Goal: Information Seeking & Learning: Learn about a topic

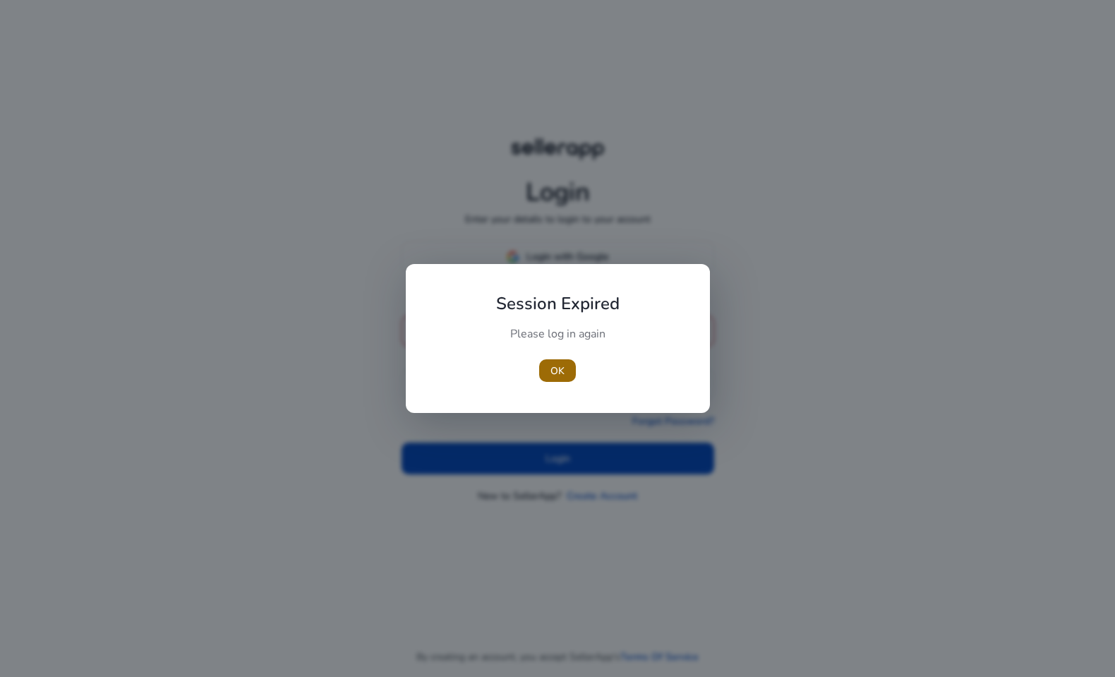
type input "**********"
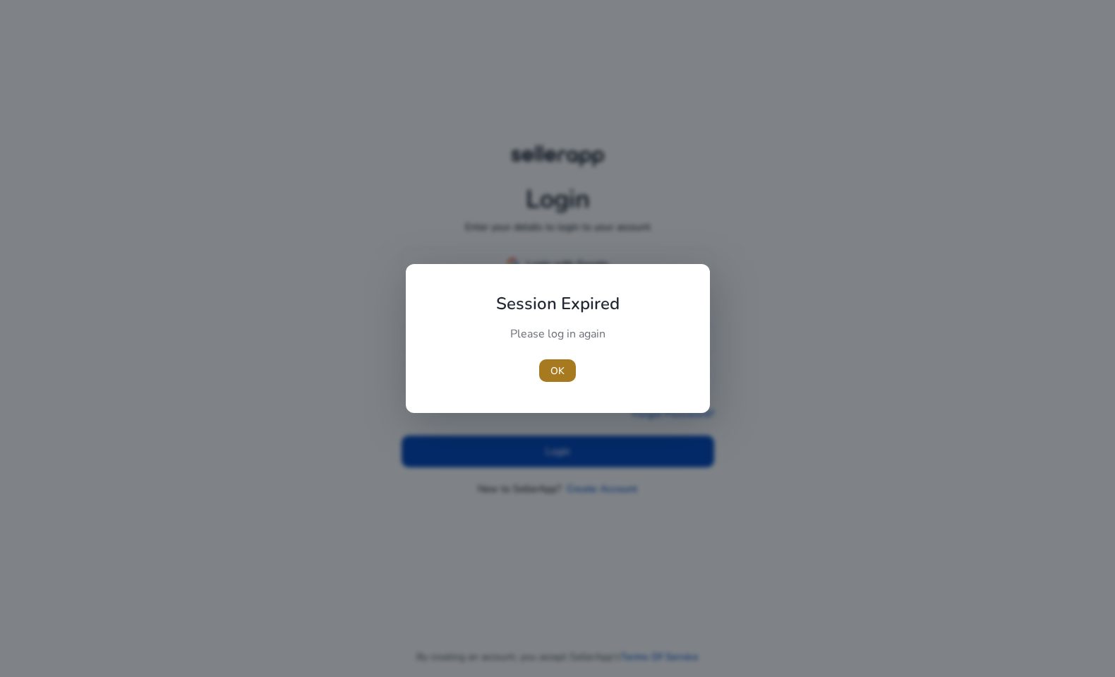
click at [560, 364] on span "OK" at bounding box center [558, 371] width 14 height 15
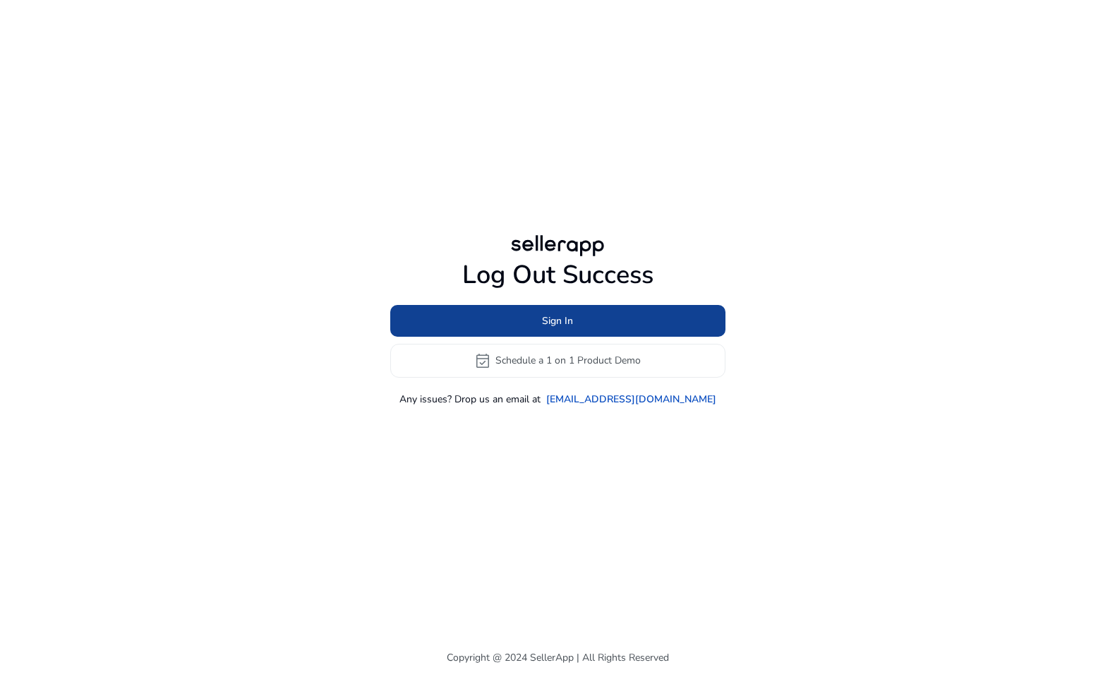
click at [575, 309] on span at bounding box center [557, 321] width 335 height 34
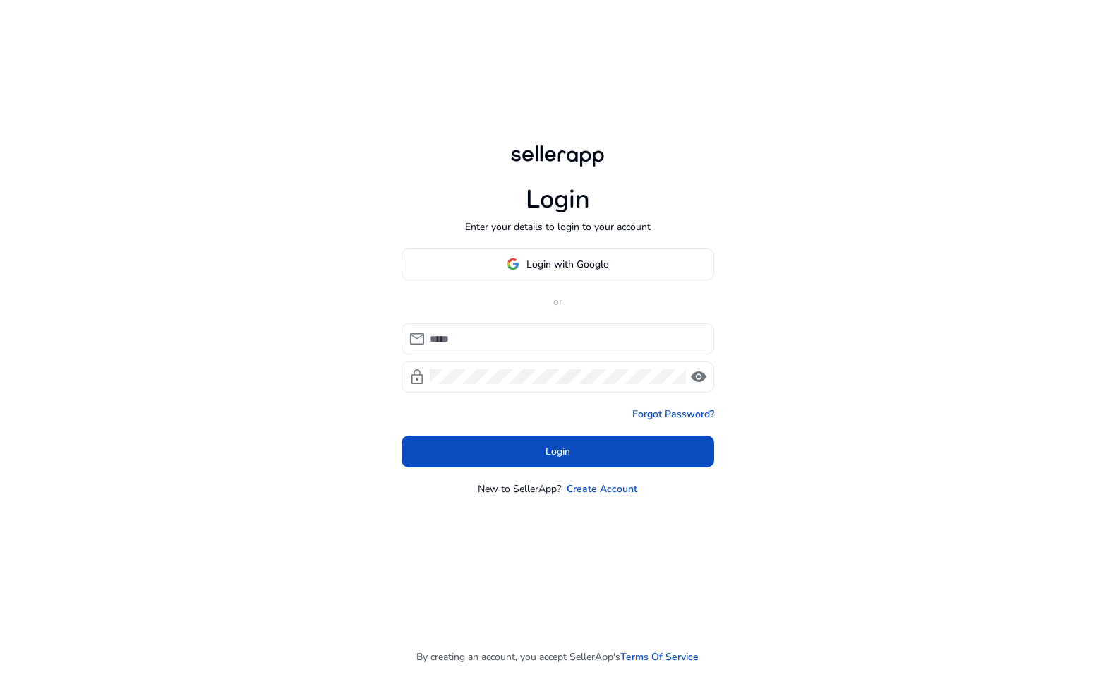
type input "**********"
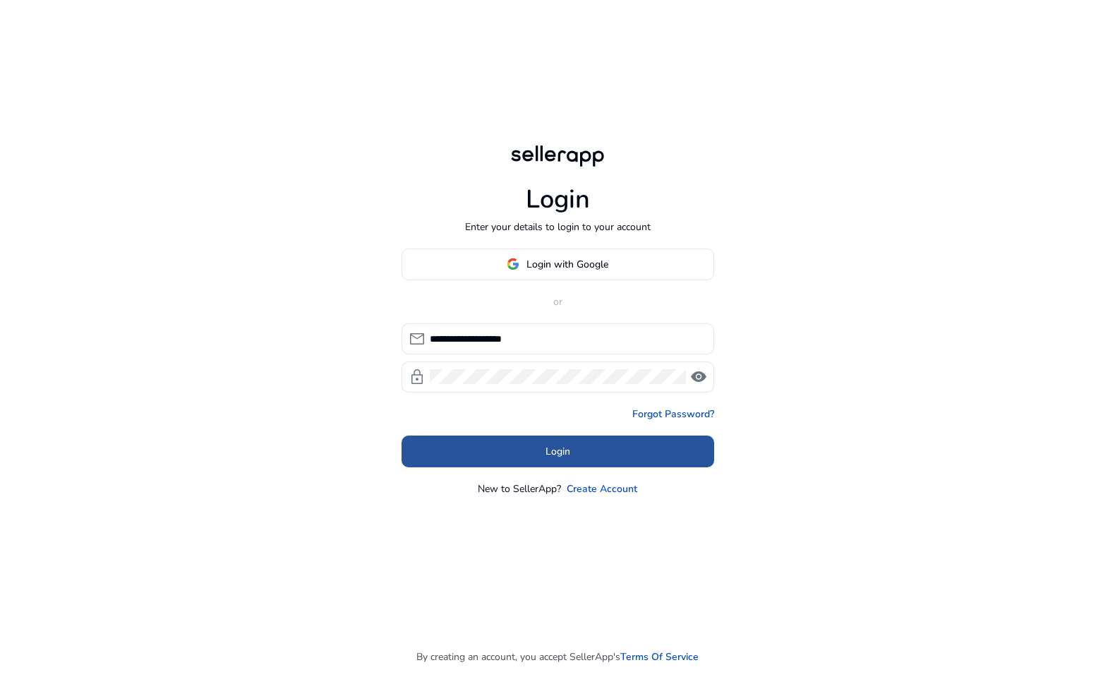
click at [563, 463] on span at bounding box center [558, 451] width 313 height 34
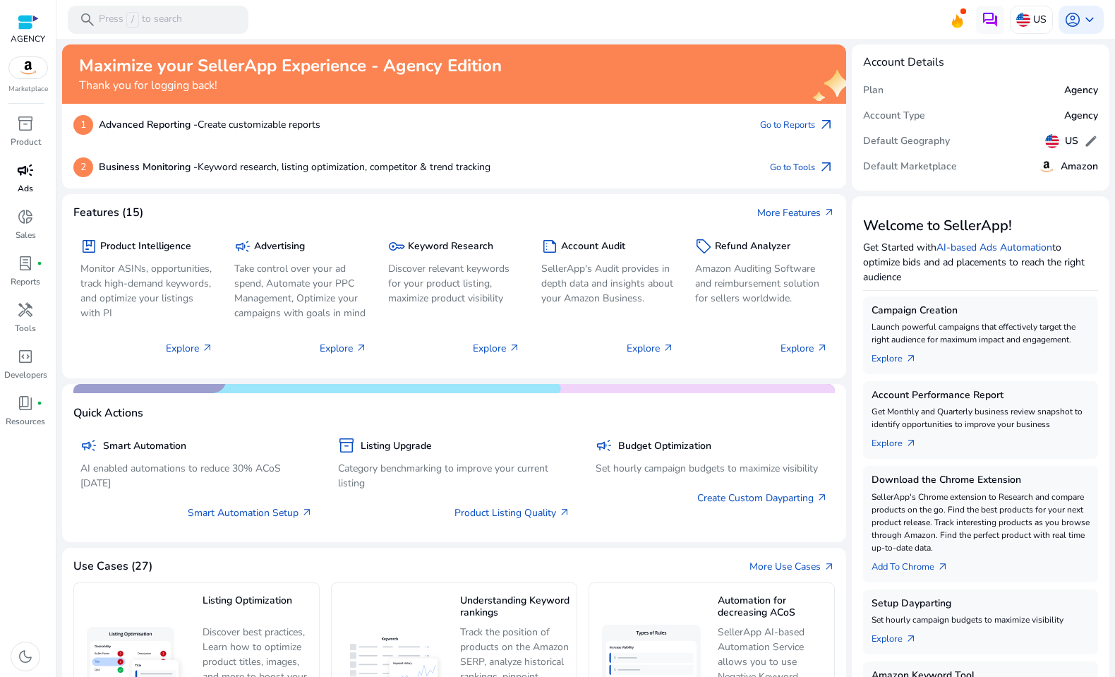
click at [6, 180] on link "campaign Ads" at bounding box center [25, 182] width 51 height 47
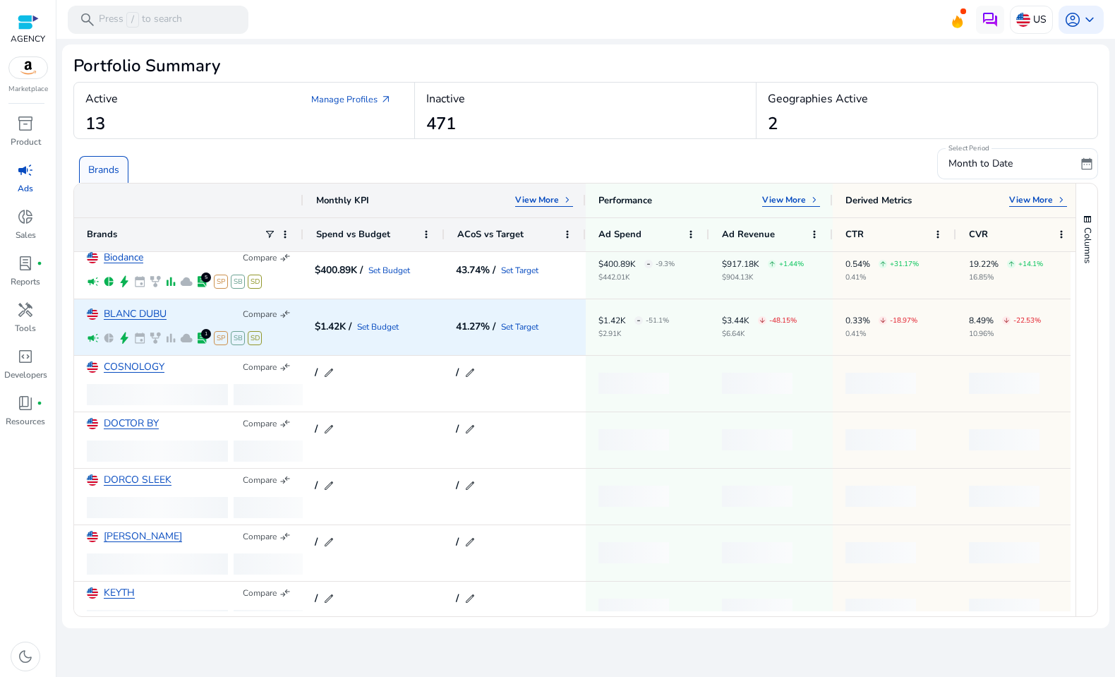
scroll to position [90, 0]
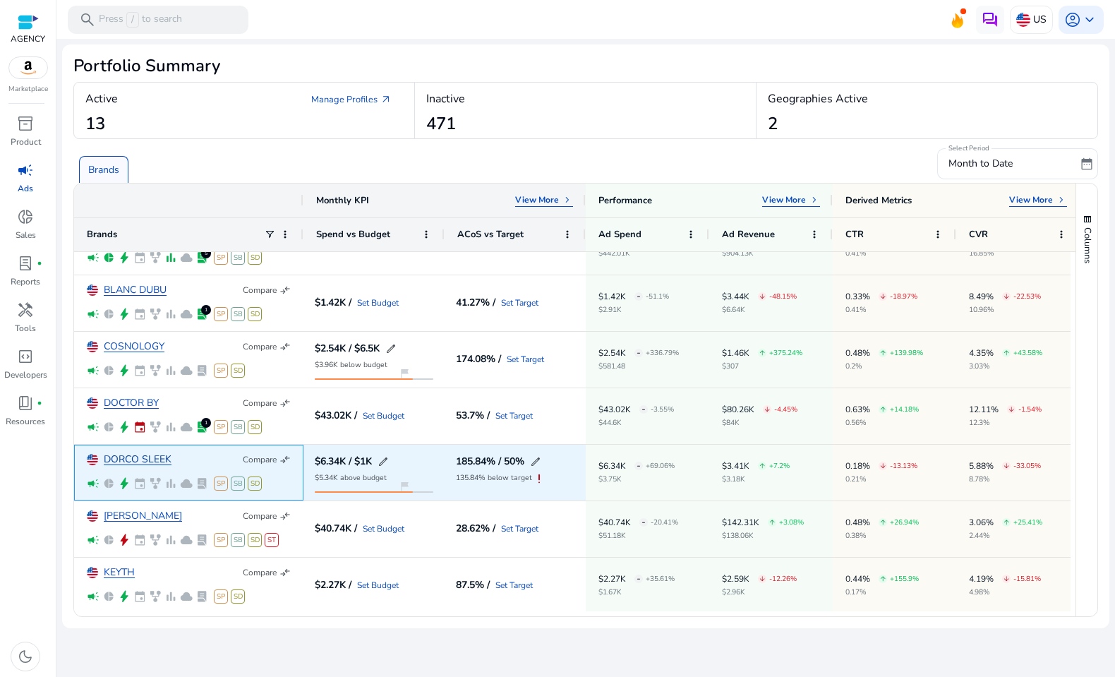
click at [121, 457] on link "DORCO SLEEK" at bounding box center [138, 460] width 68 height 11
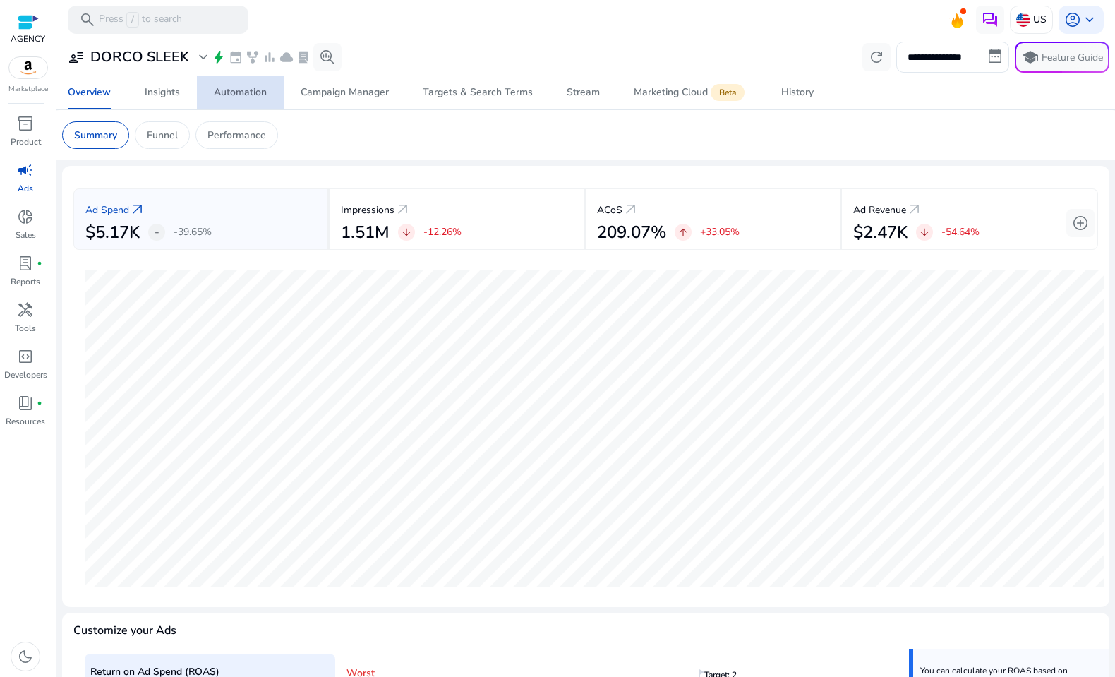
click at [250, 83] on span "Automation" at bounding box center [240, 93] width 53 height 34
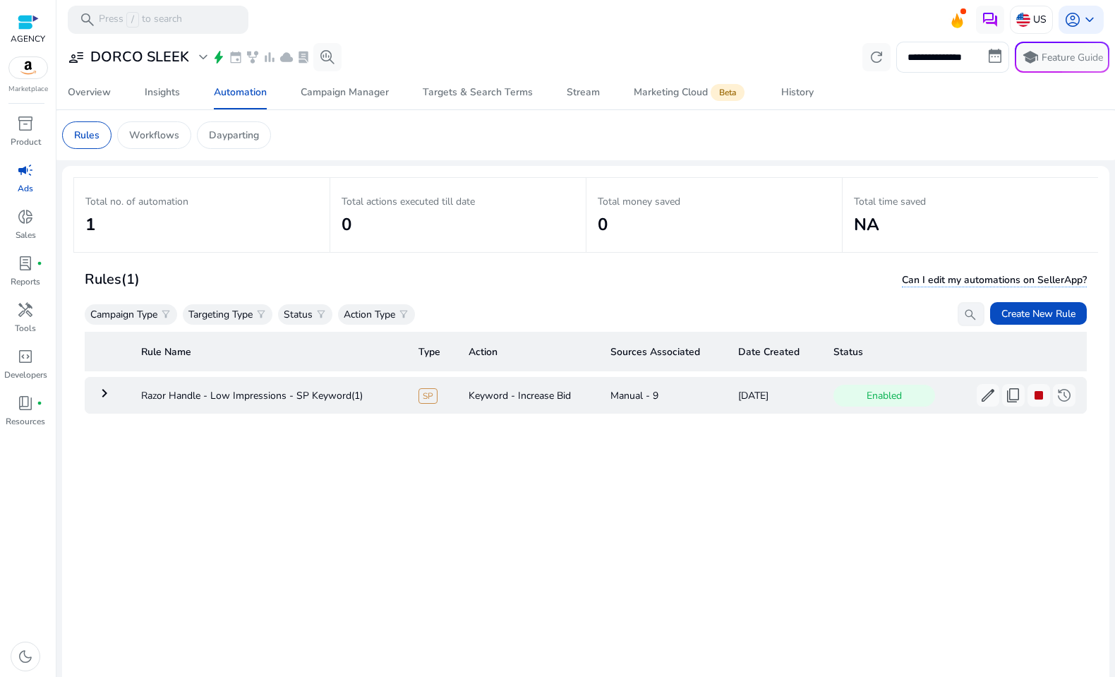
click at [104, 393] on mat-icon "keyboard_arrow_right" at bounding box center [104, 393] width 17 height 17
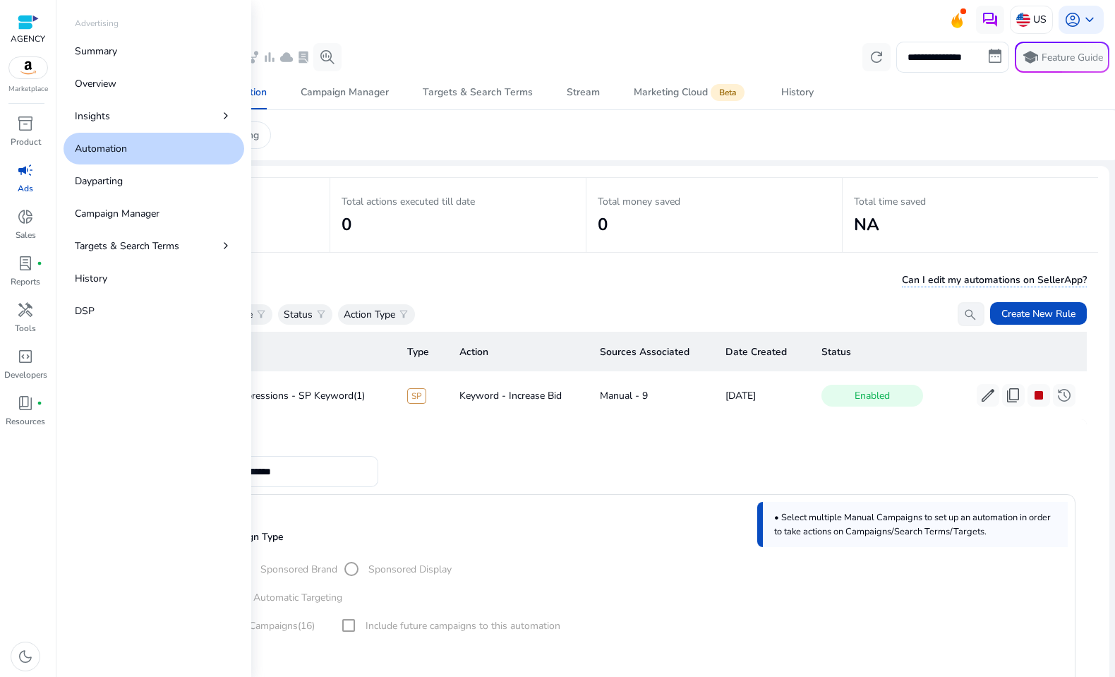
click at [20, 172] on span "campaign" at bounding box center [25, 170] width 17 height 17
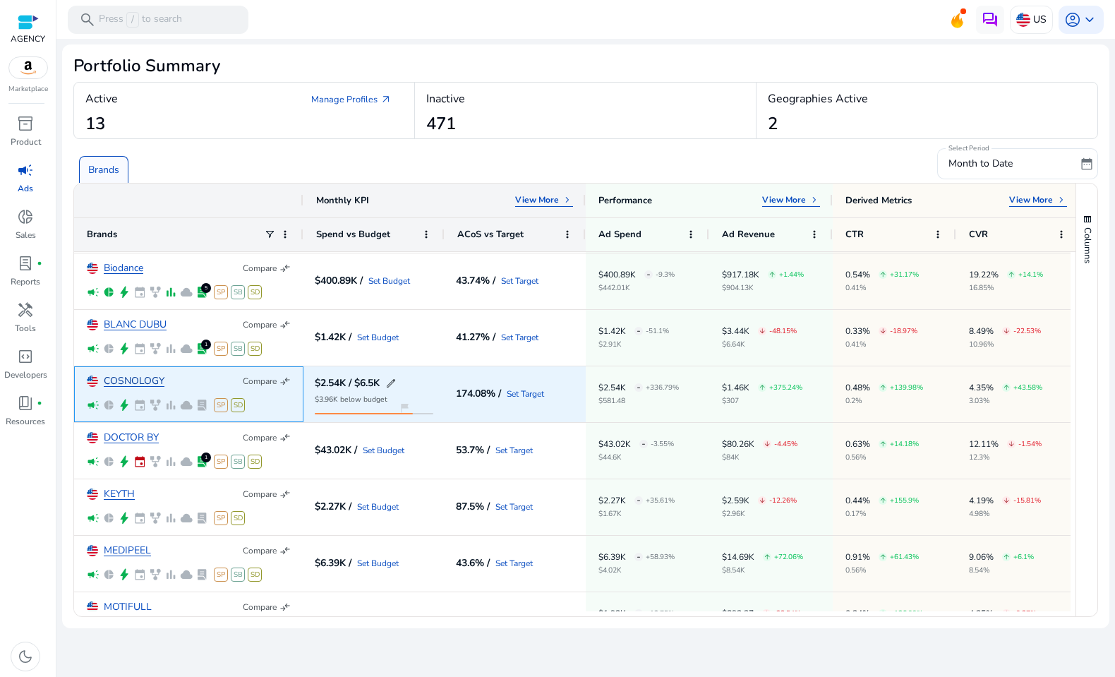
click at [137, 376] on link "COSNOLOGY" at bounding box center [134, 381] width 61 height 11
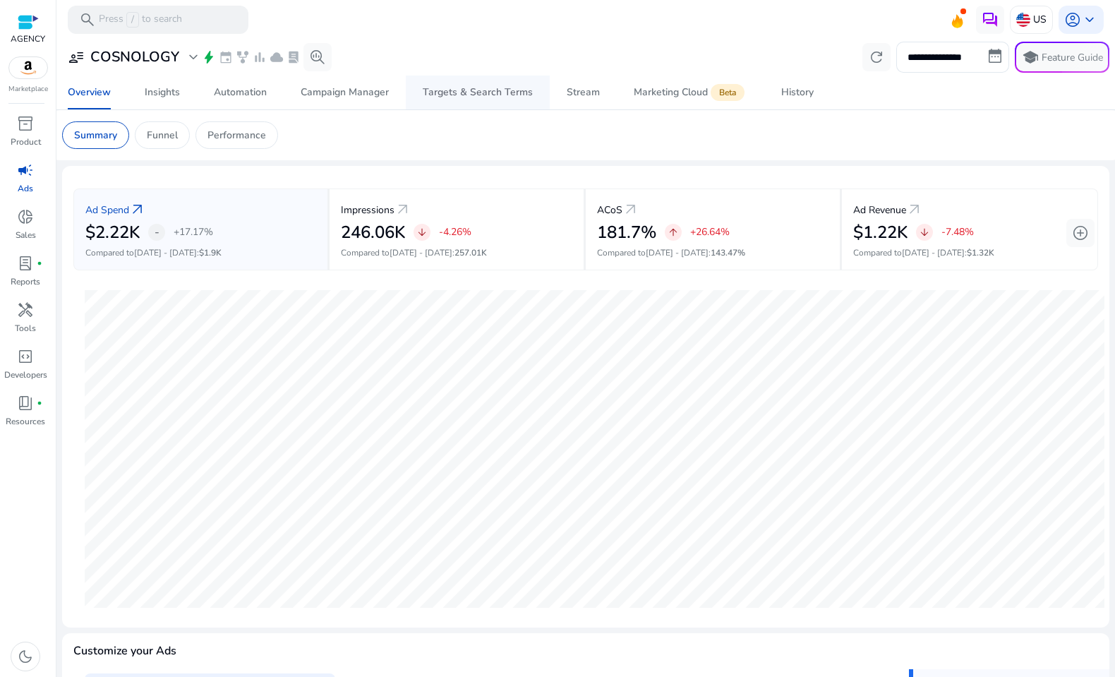
click at [515, 97] on div "Targets & Search Terms" at bounding box center [478, 93] width 110 height 10
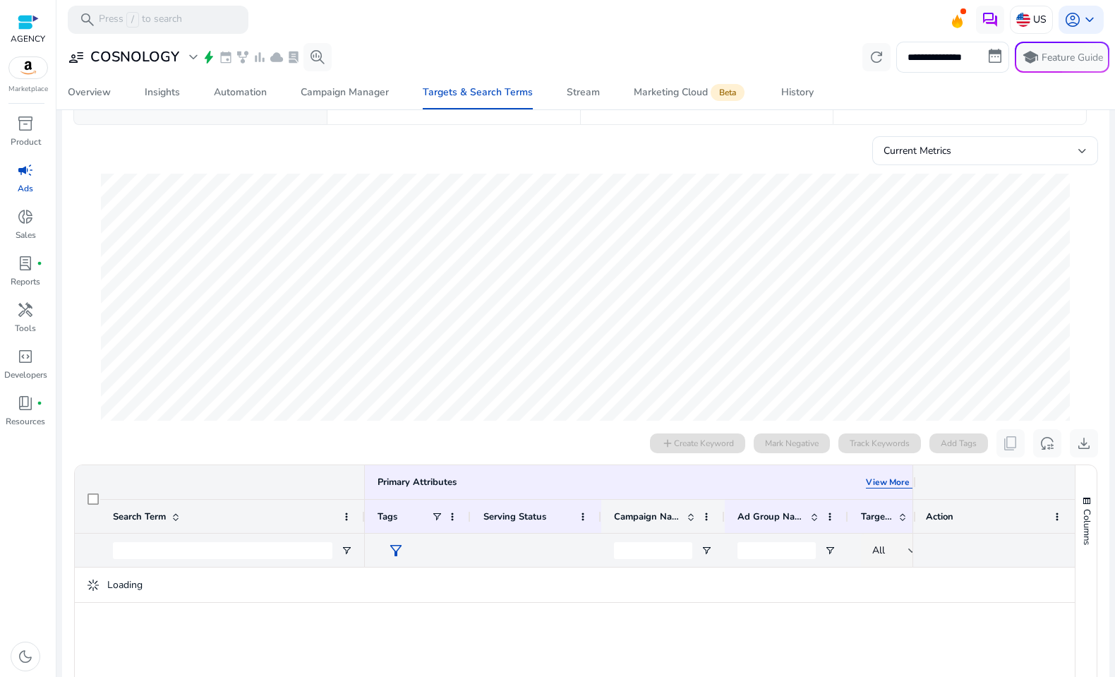
scroll to position [103, 0]
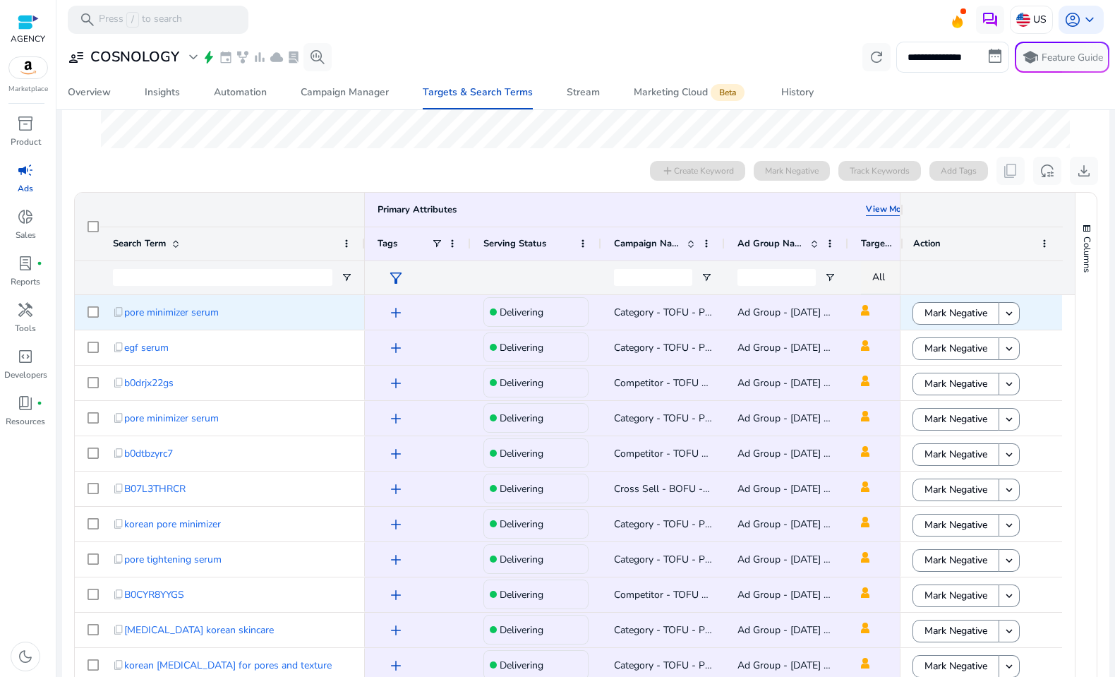
scroll to position [380, 0]
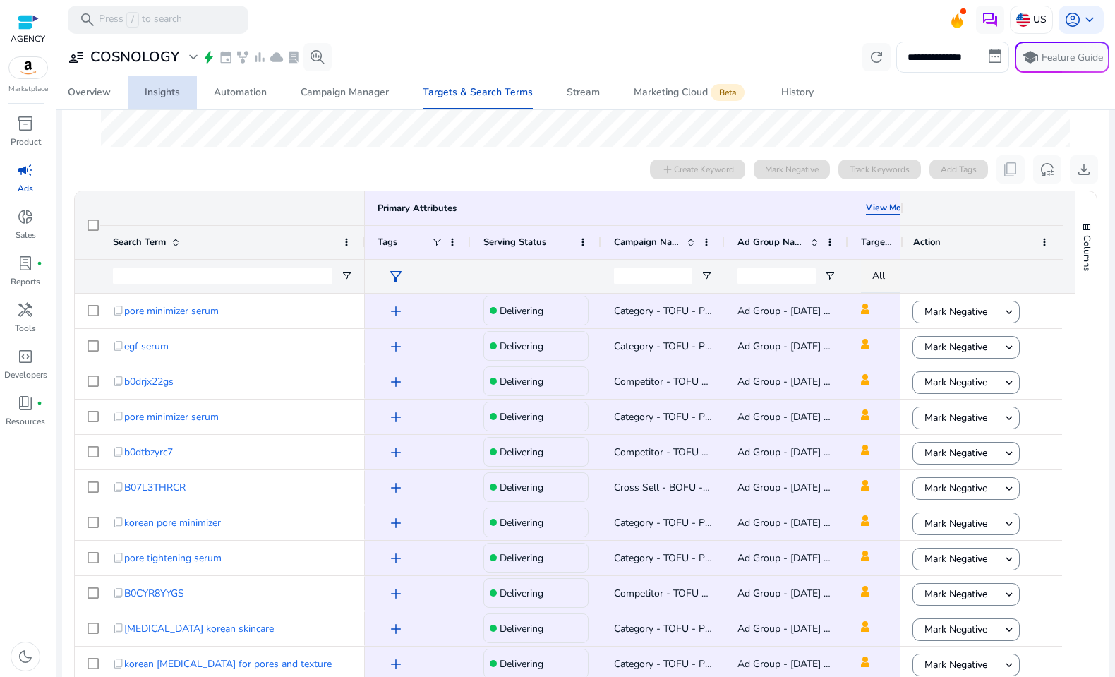
click at [173, 94] on div "Insights" at bounding box center [162, 93] width 35 height 10
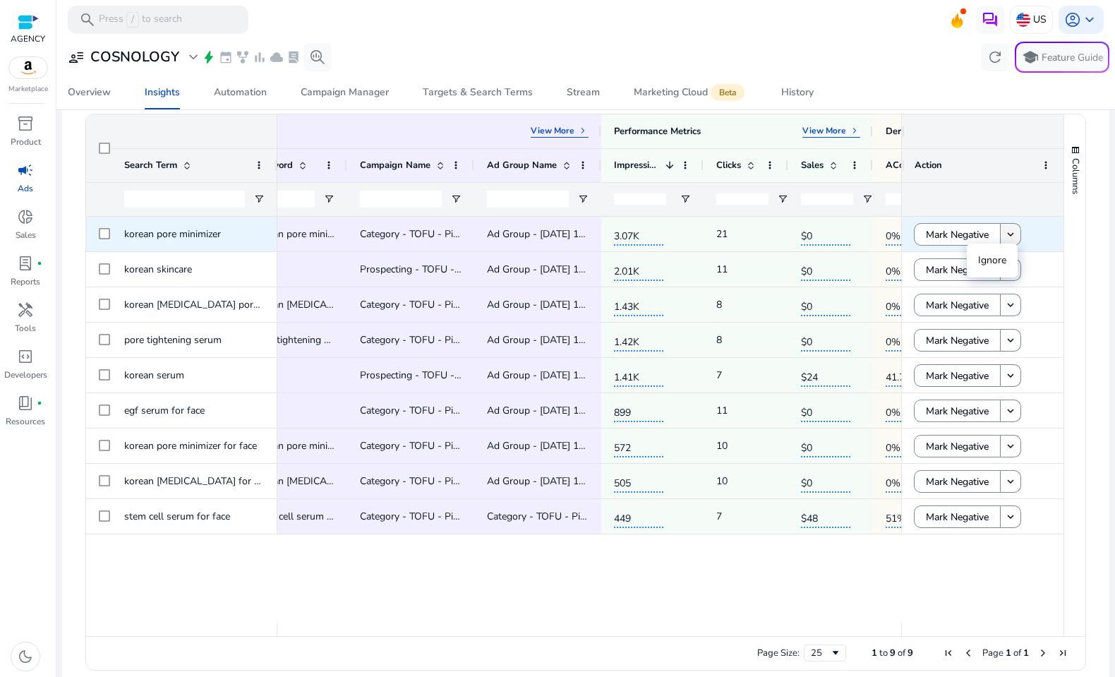
click at [1011, 232] on mat-icon "keyboard_arrow_down" at bounding box center [1011, 234] width 13 height 13
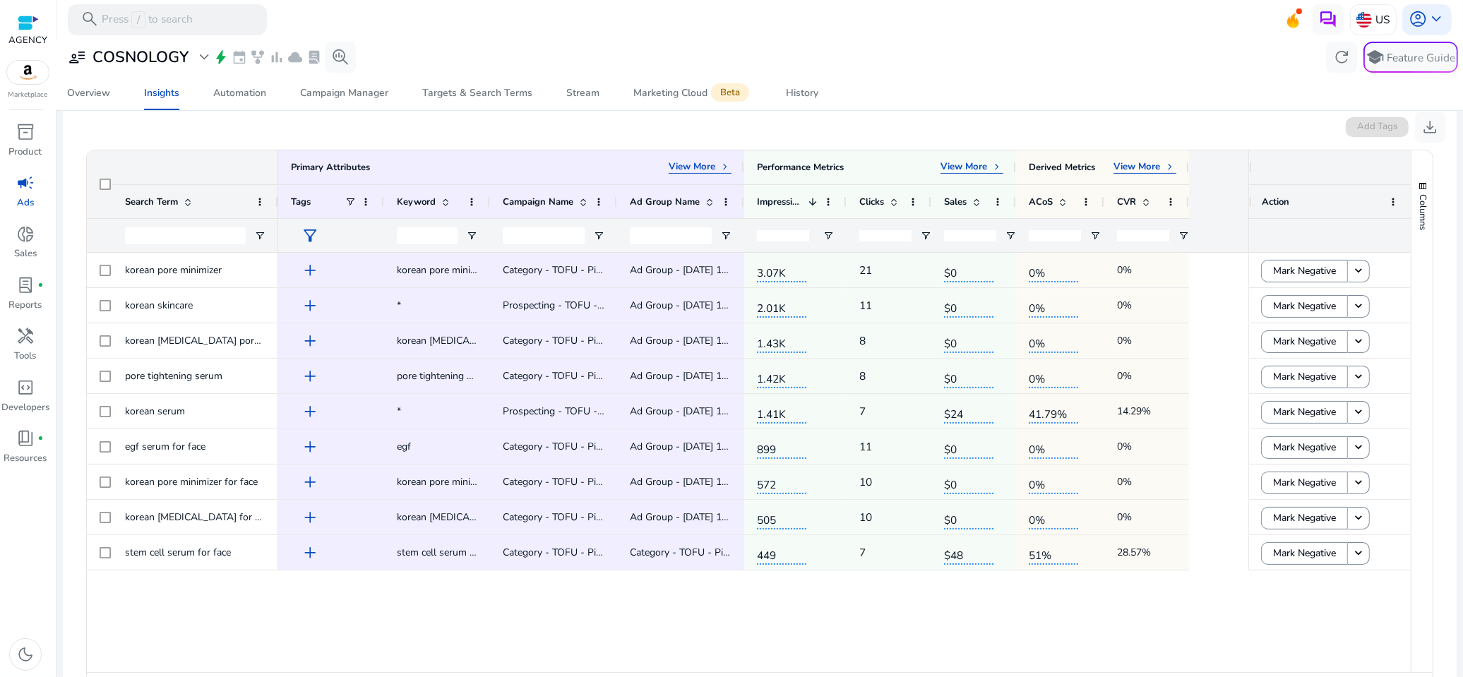
scroll to position [229, 0]
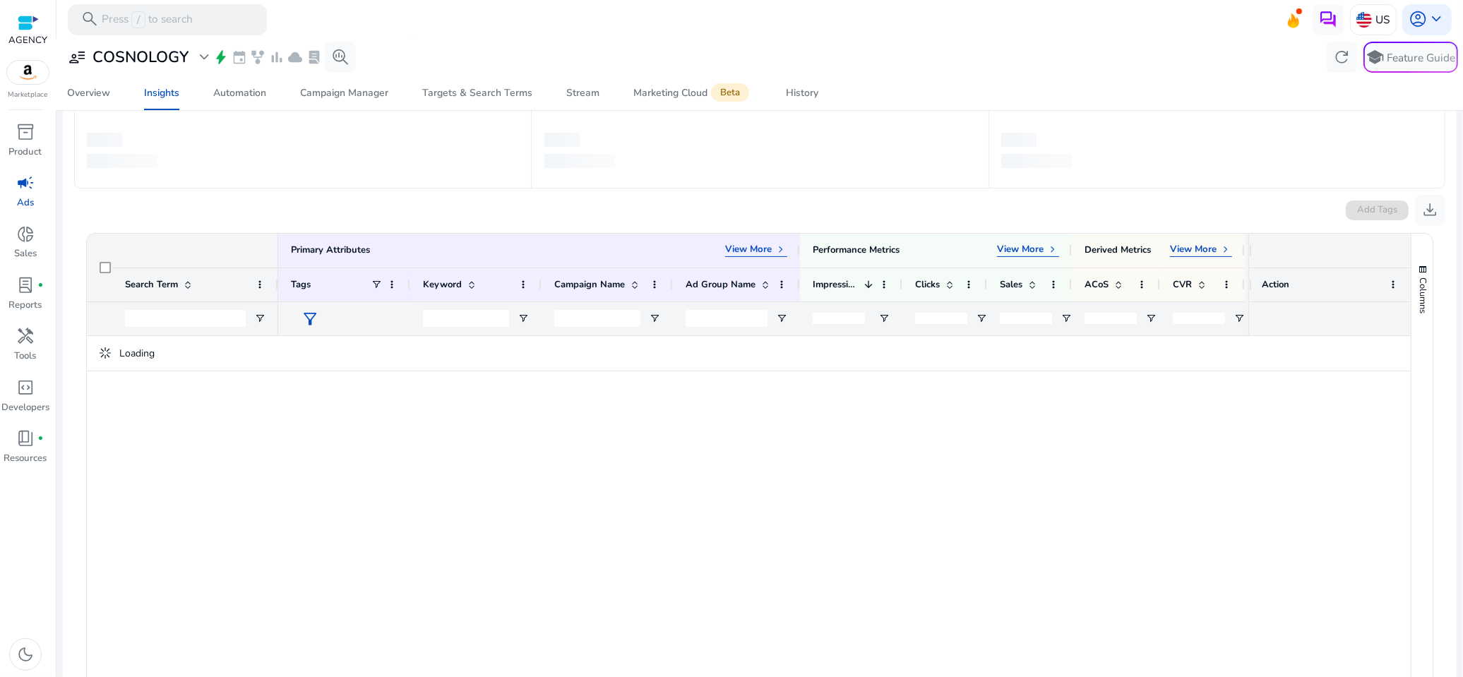
scroll to position [247, 0]
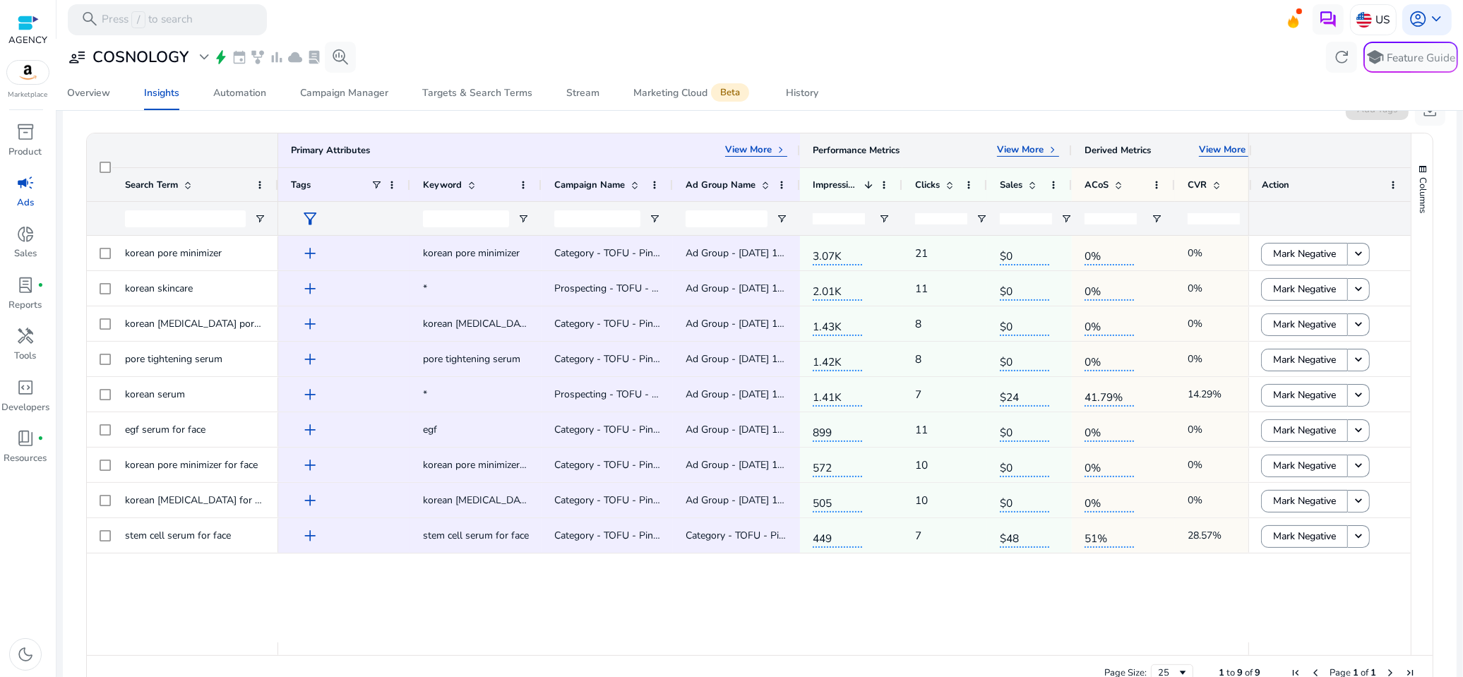
drag, startPoint x: 1243, startPoint y: 144, endPoint x: 910, endPoint y: 157, distance: 333.5
click at [910, 157] on div "Primary Attributes View More keyboard_arrow_right Performance Metrics View More…" at bounding box center [775, 150] width 995 height 34
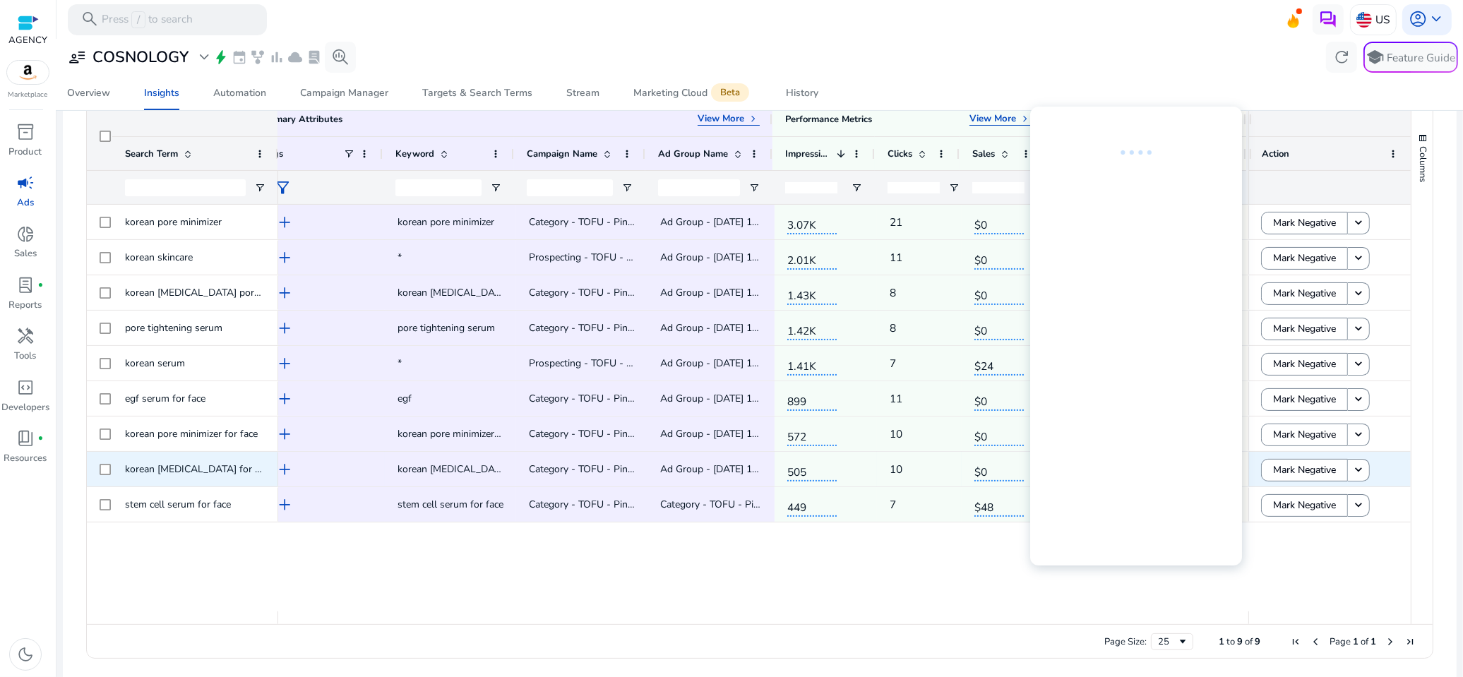
scroll to position [288, 0]
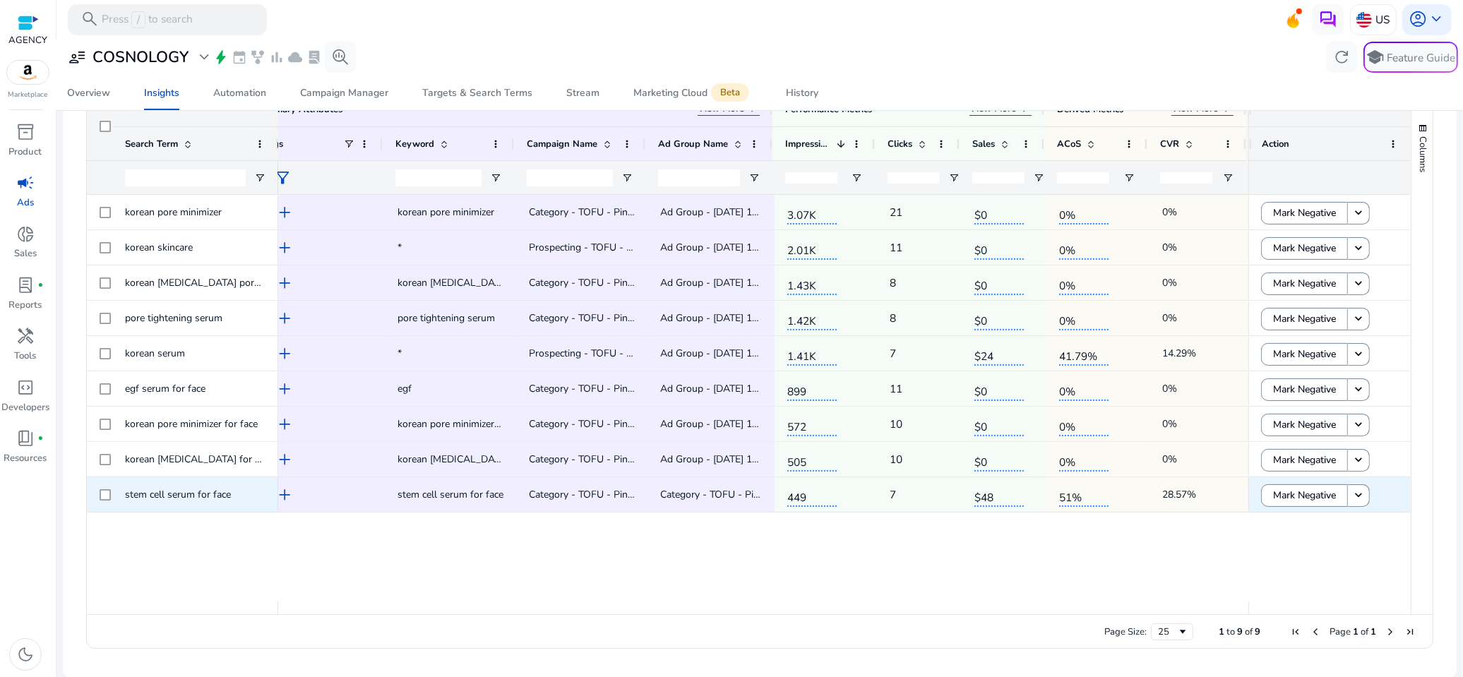
click at [185, 492] on span "stem cell serum for face" at bounding box center [178, 494] width 106 height 13
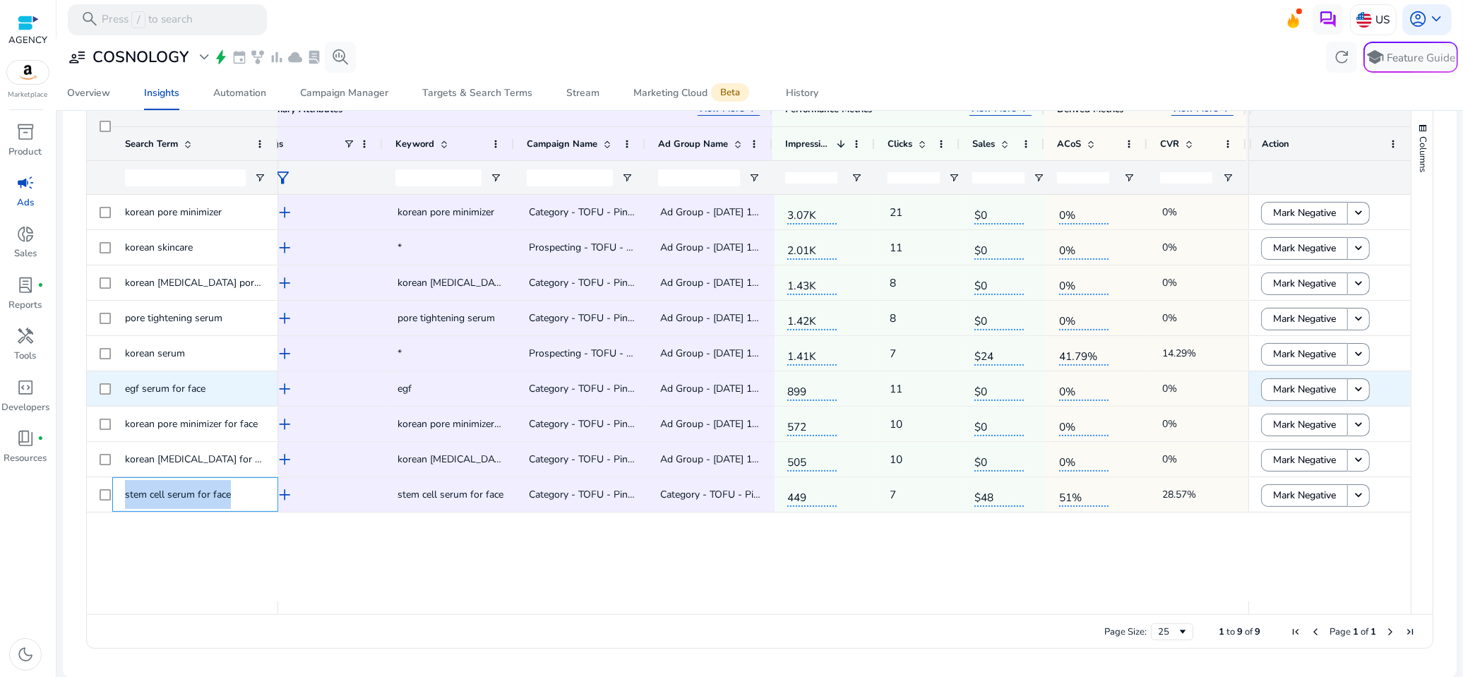
scroll to position [0, 0]
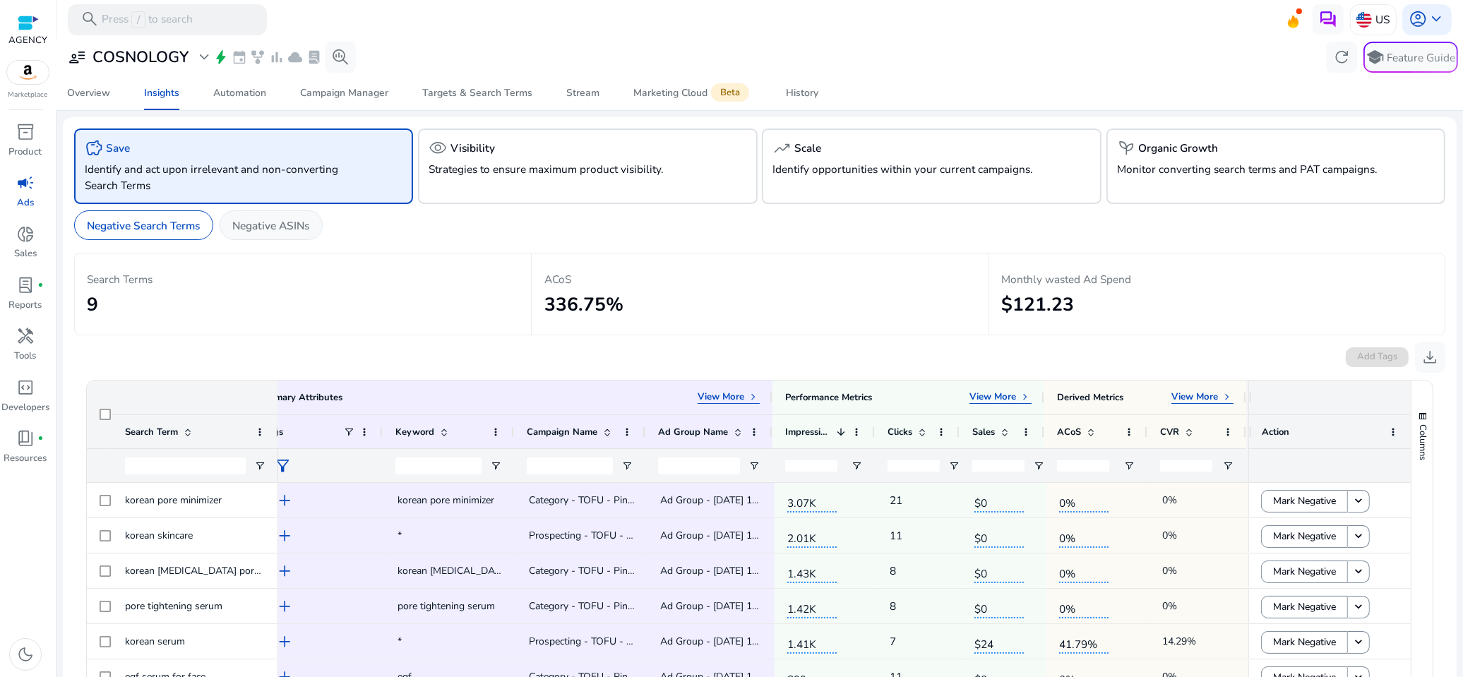
click at [270, 222] on p "Negative ASINs" at bounding box center [270, 225] width 77 height 16
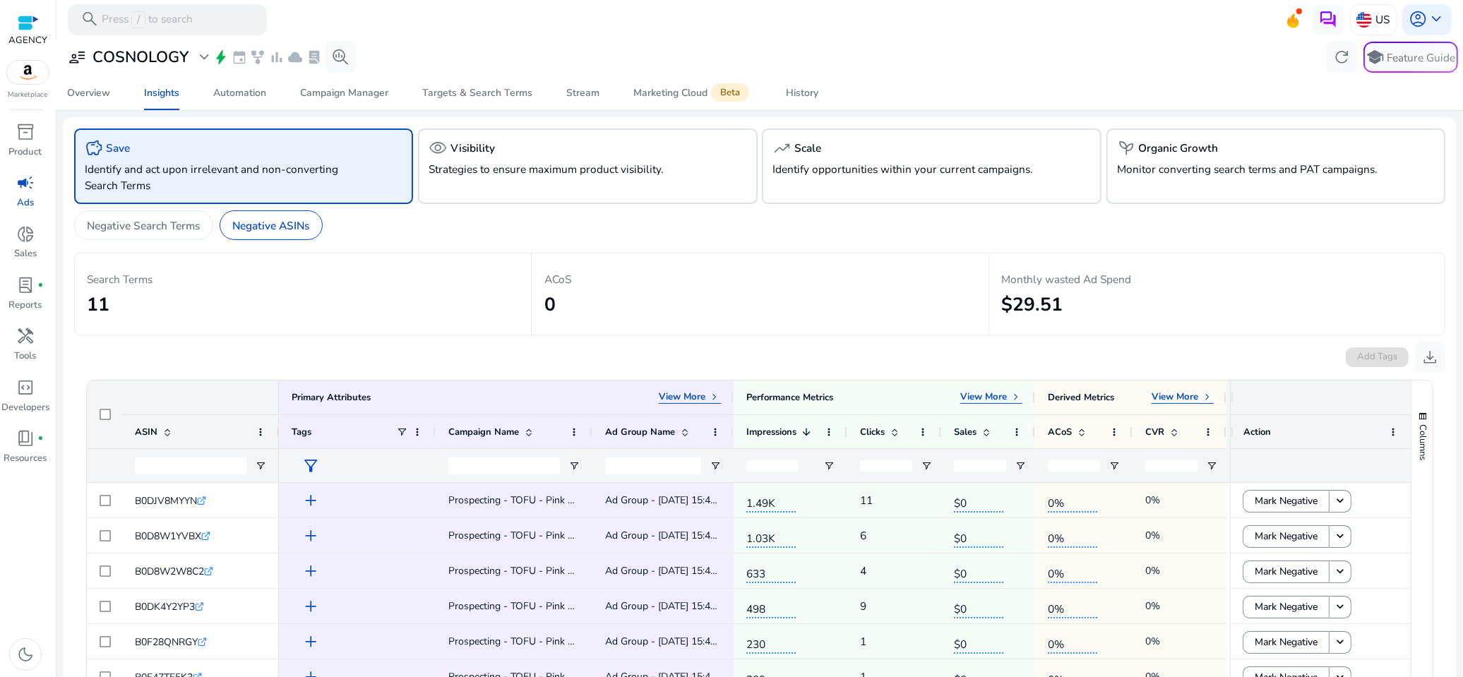
drag, startPoint x: 150, startPoint y: 270, endPoint x: 82, endPoint y: 280, distance: 68.6
click at [82, 280] on div "Search Terms 11" at bounding box center [302, 294] width 457 height 83
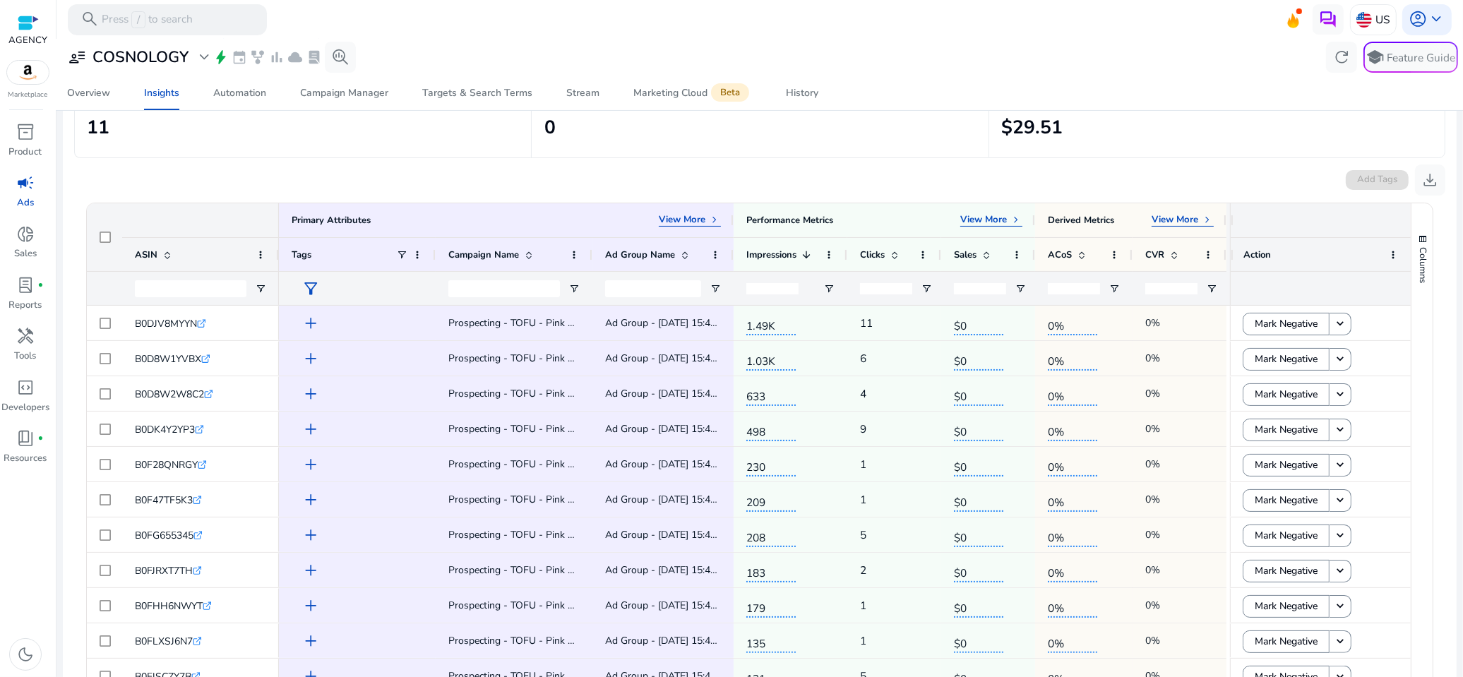
scroll to position [175, 0]
click at [462, 95] on div "Targets & Search Terms" at bounding box center [477, 93] width 110 height 10
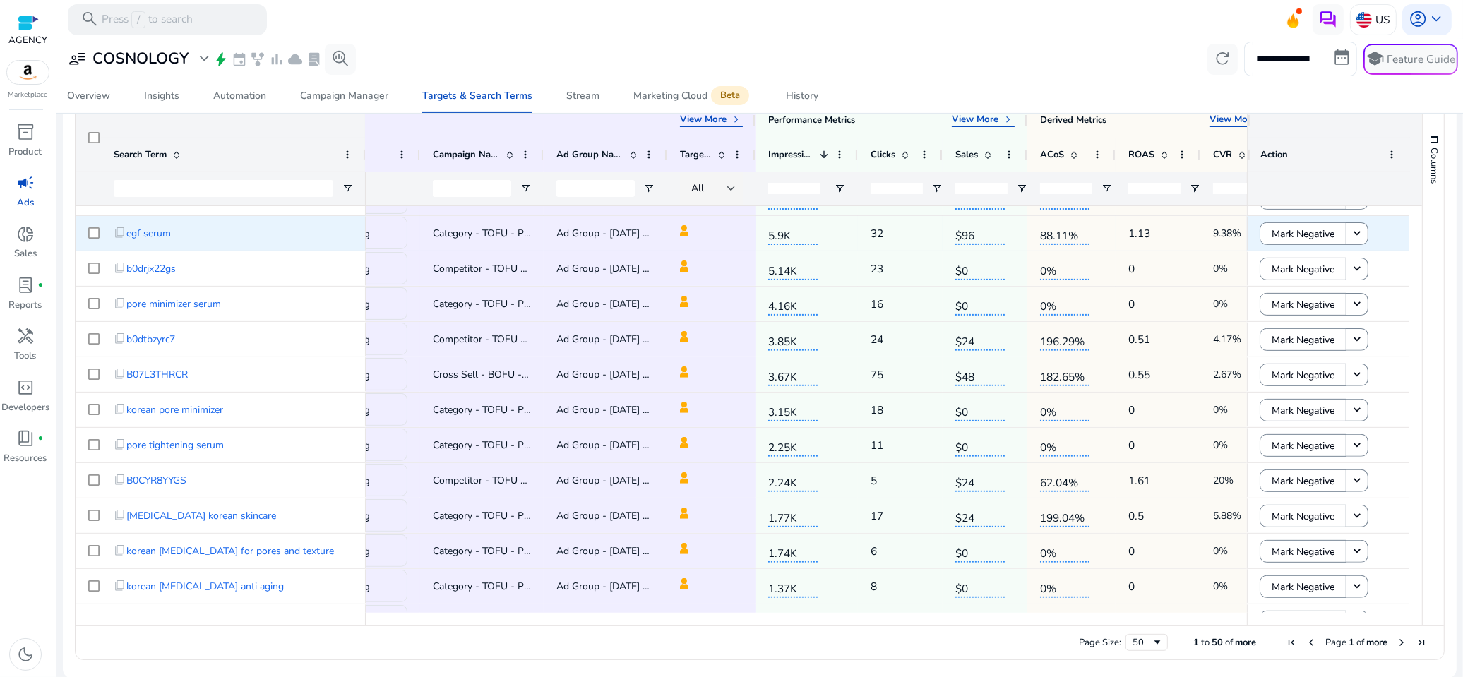
scroll to position [0, 212]
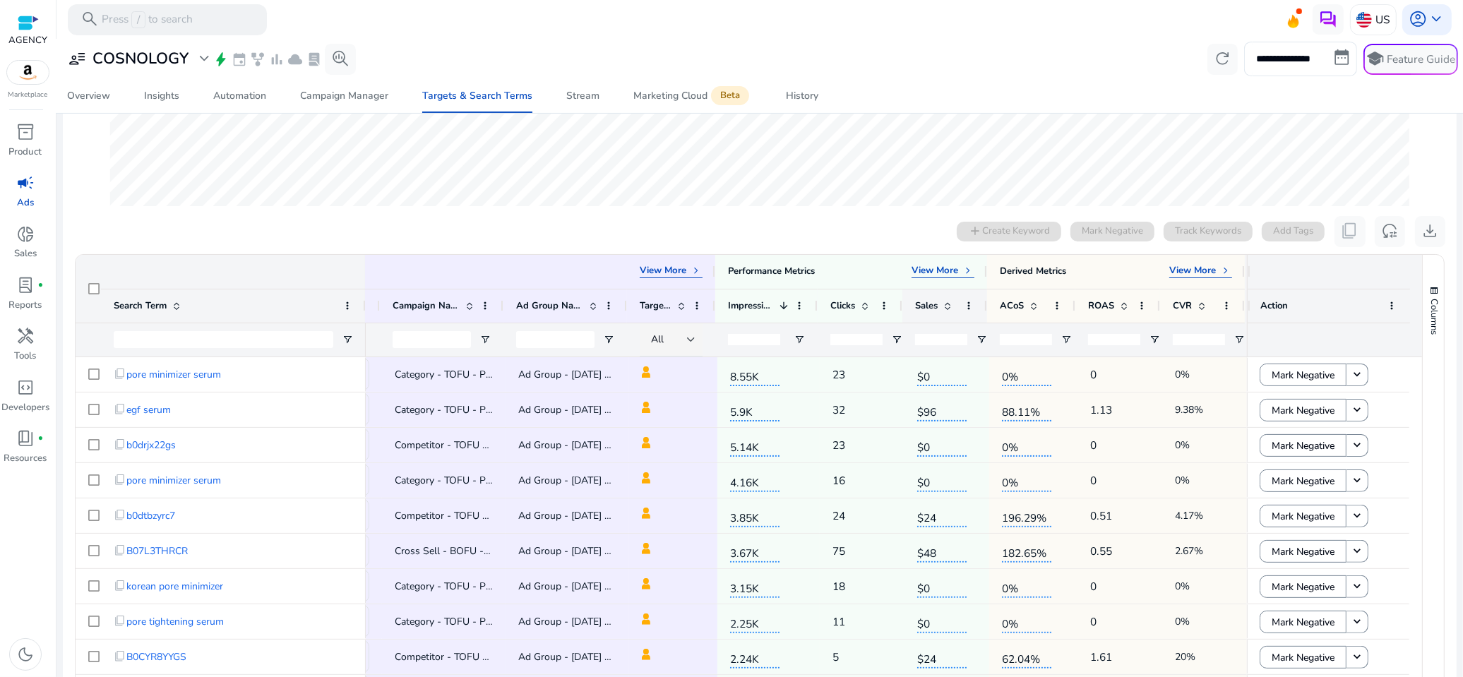
click at [947, 304] on span at bounding box center [947, 305] width 11 height 11
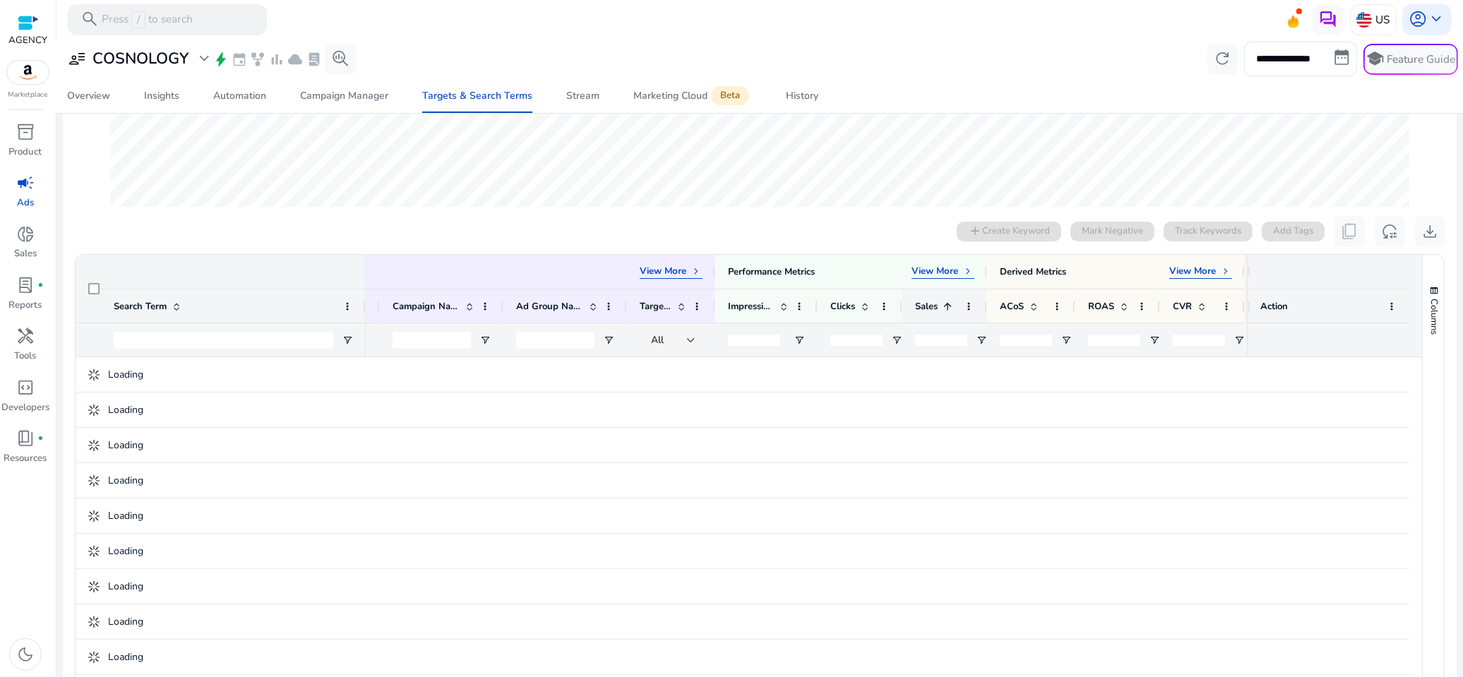
click at [947, 304] on span at bounding box center [947, 306] width 11 height 11
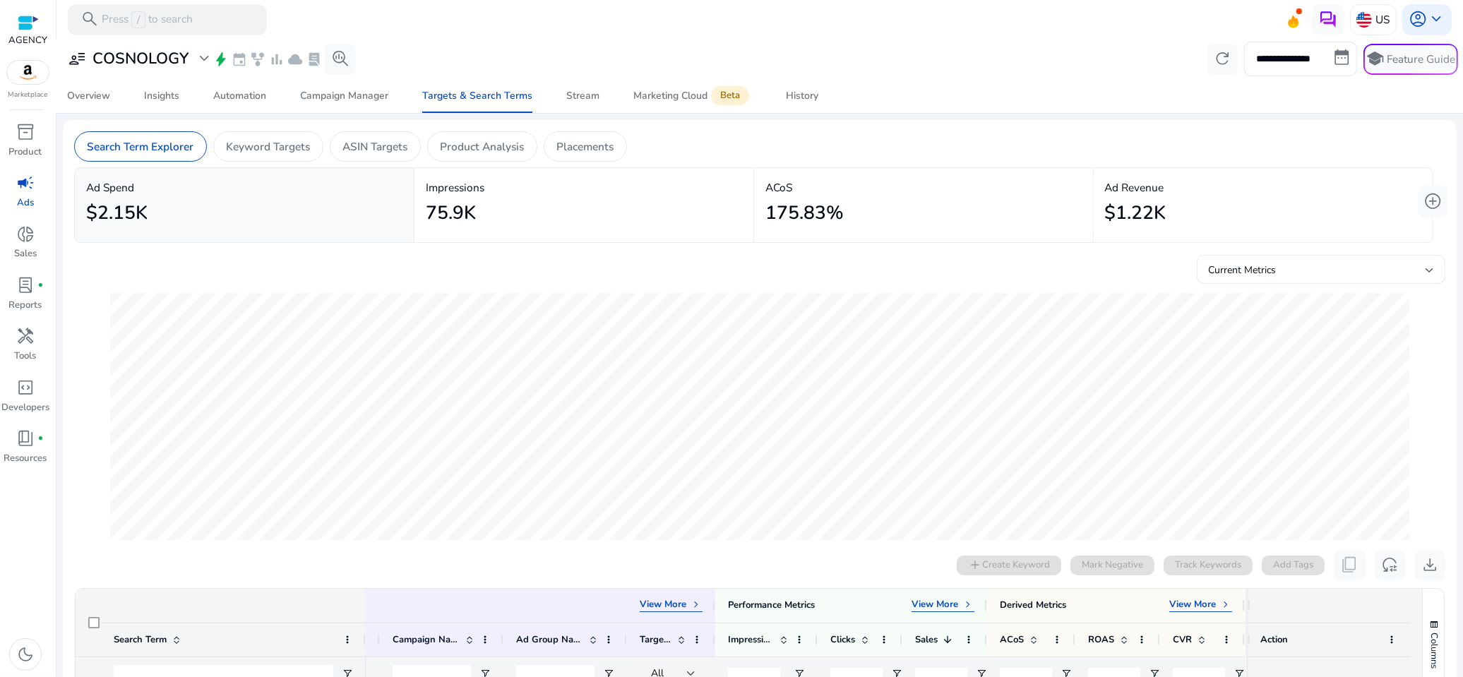
click at [1400, 270] on div "Current Metrics" at bounding box center [1316, 271] width 217 height 16
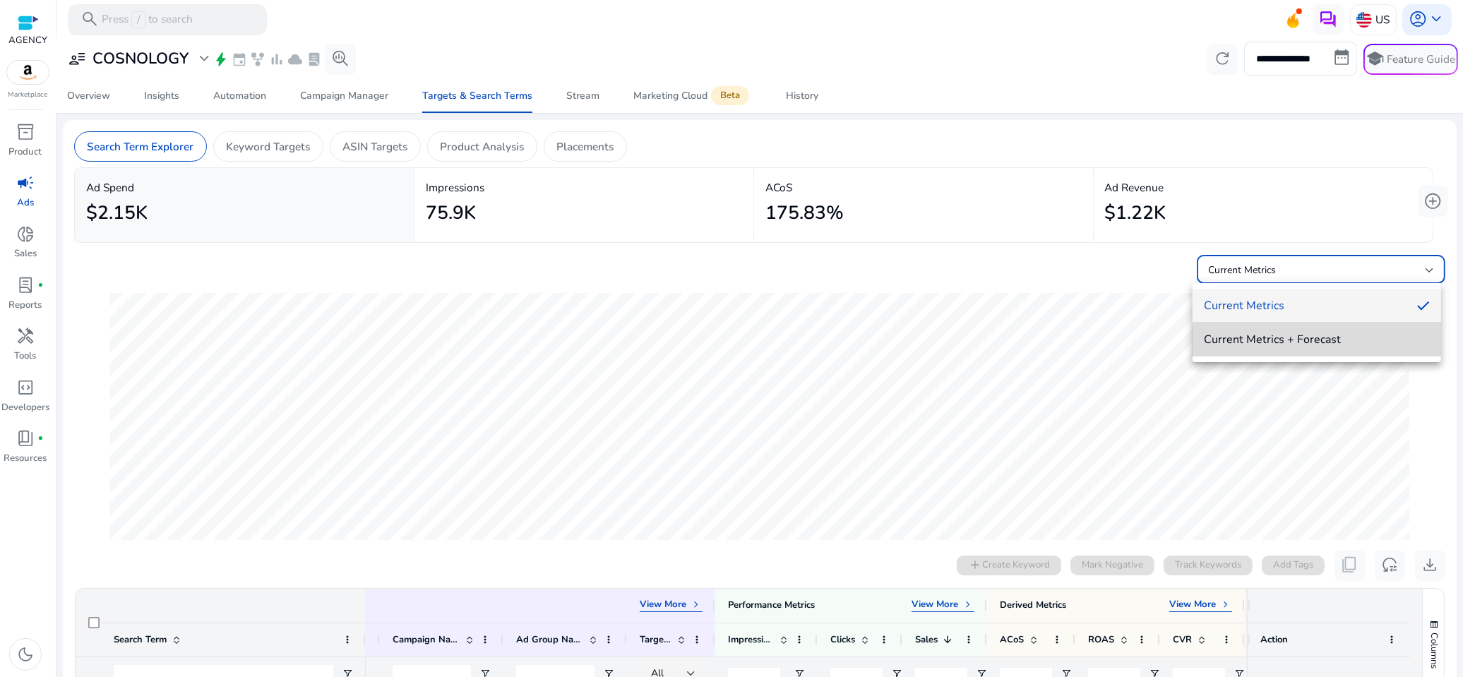
click at [1351, 344] on span "Current Metrics + Forecast" at bounding box center [1317, 340] width 226 height 16
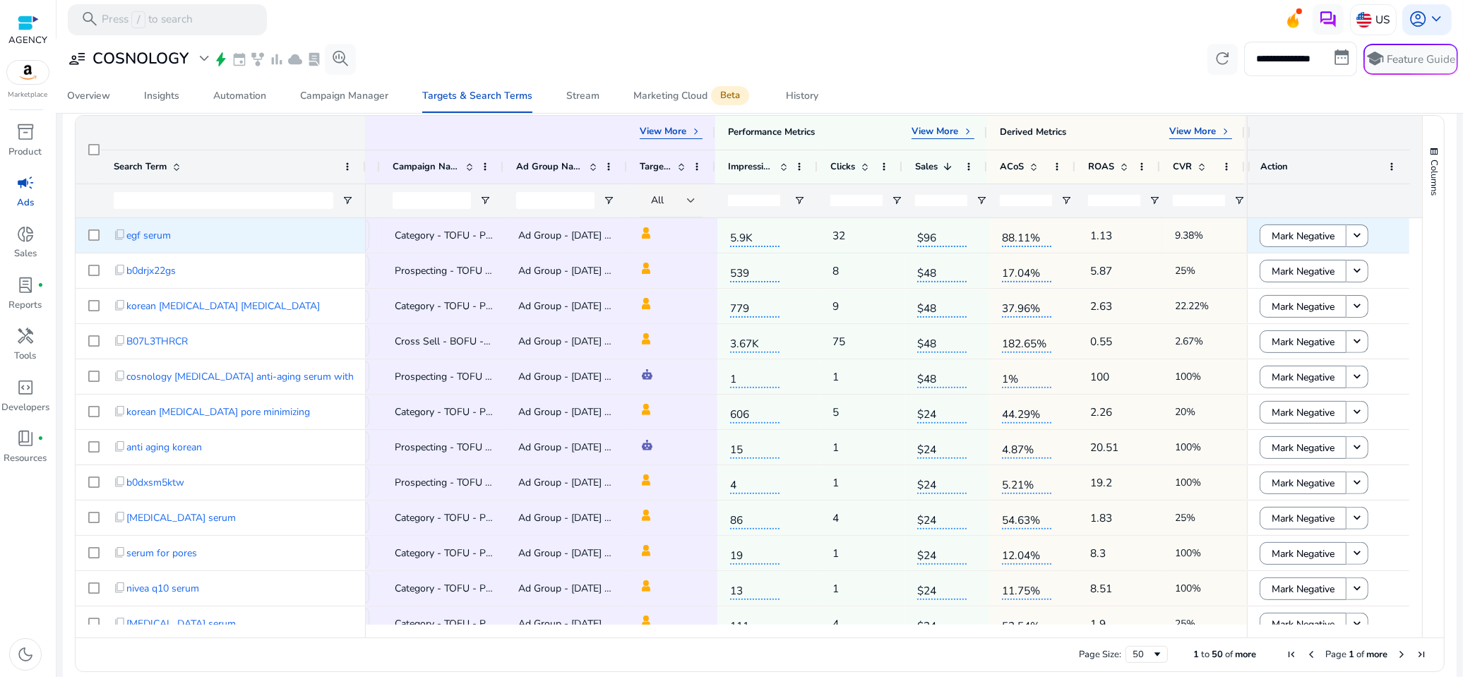
scroll to position [485, 0]
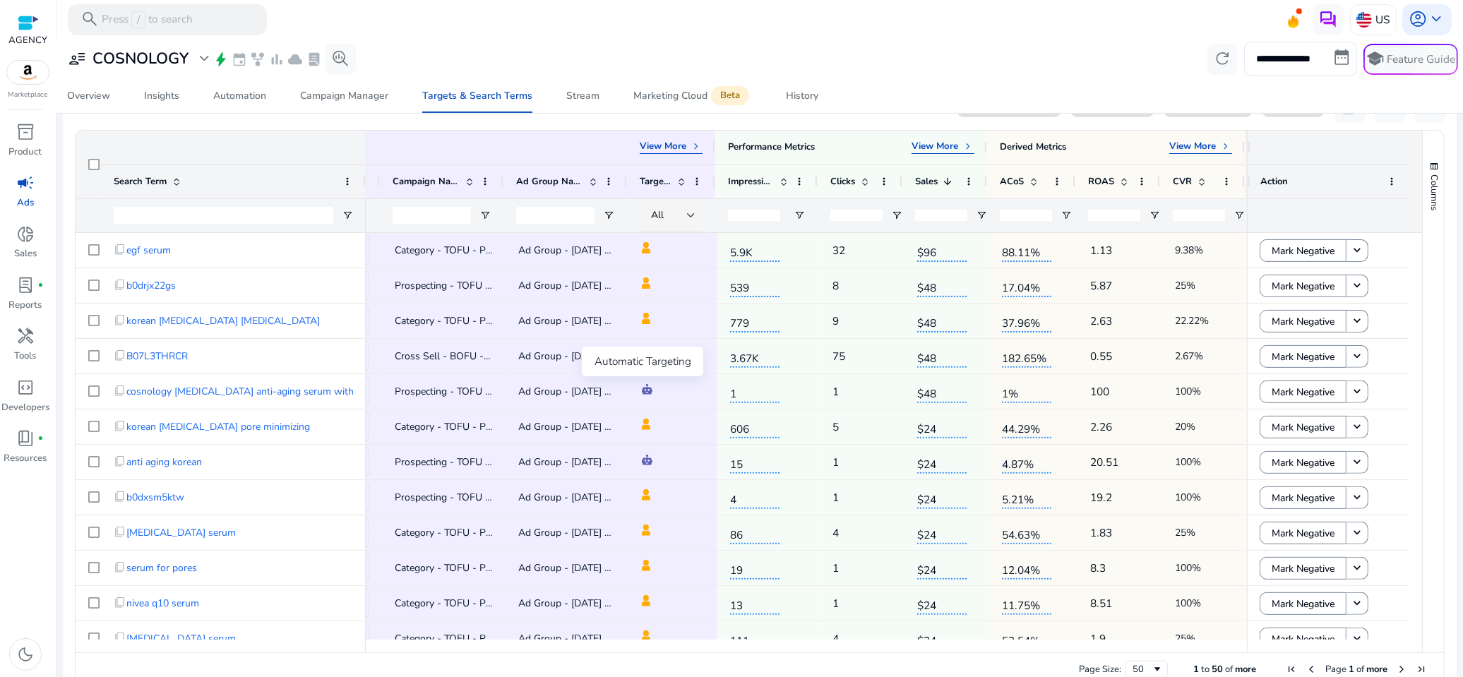
scroll to position [457, 0]
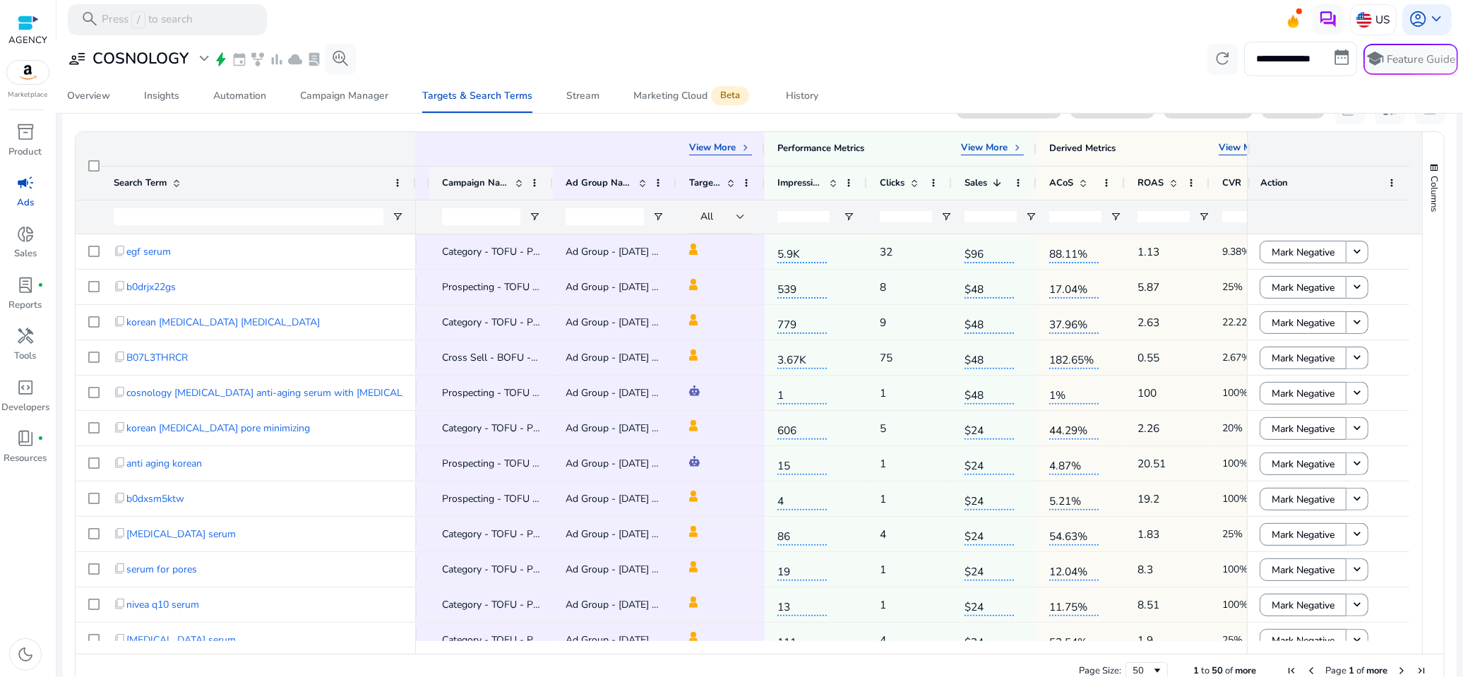
drag, startPoint x: 364, startPoint y: 174, endPoint x: 470, endPoint y: 188, distance: 107.4
click at [470, 188] on div "Primary Attributes View More keyboard_arrow_right Search Term Primary Attributes" at bounding box center [749, 183] width 1346 height 102
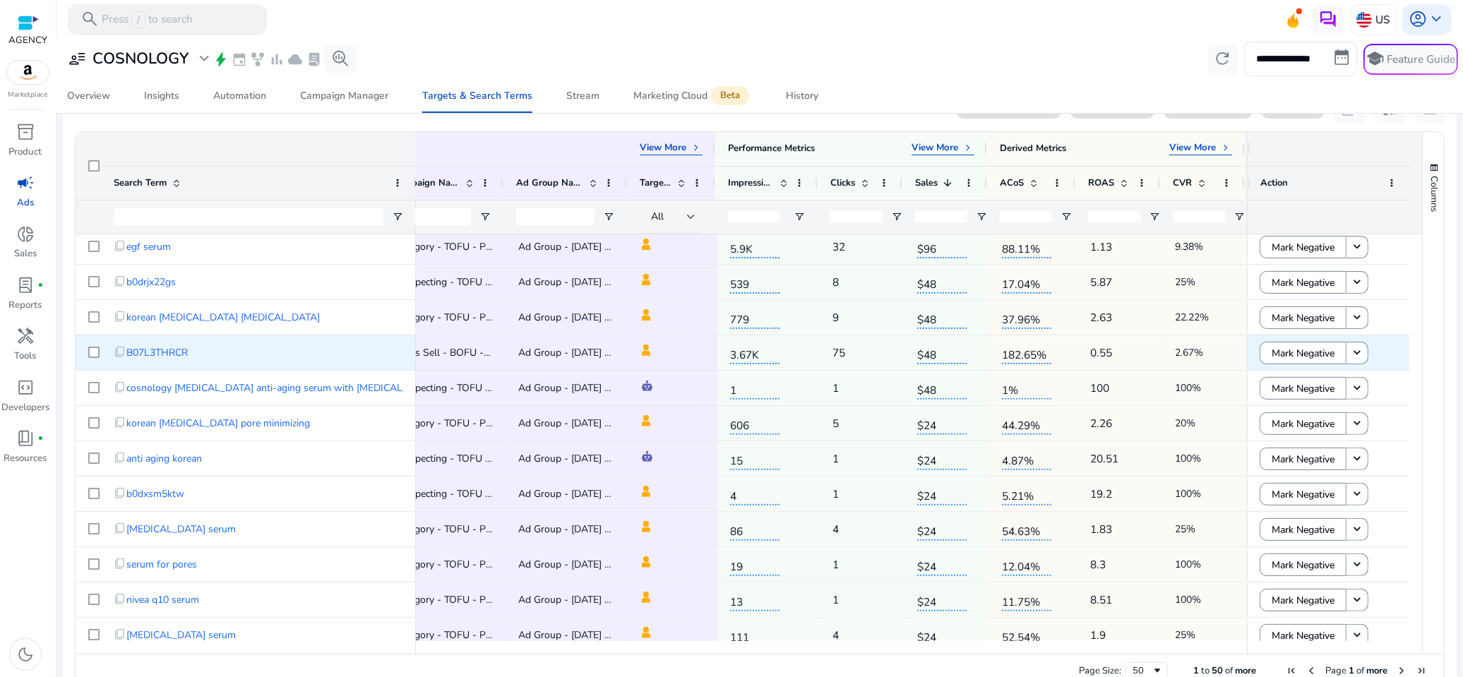
scroll to position [0, 0]
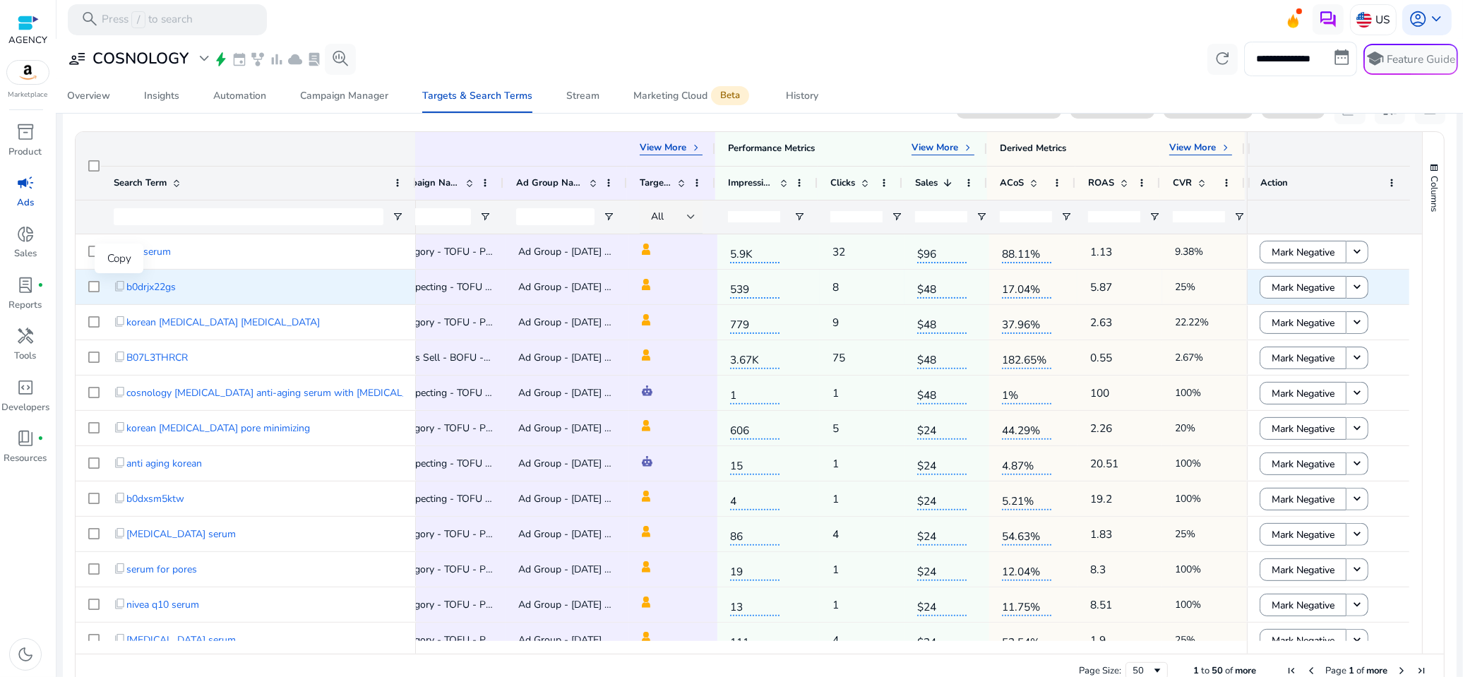
click at [121, 283] on span "content_copy" at bounding box center [120, 286] width 13 height 13
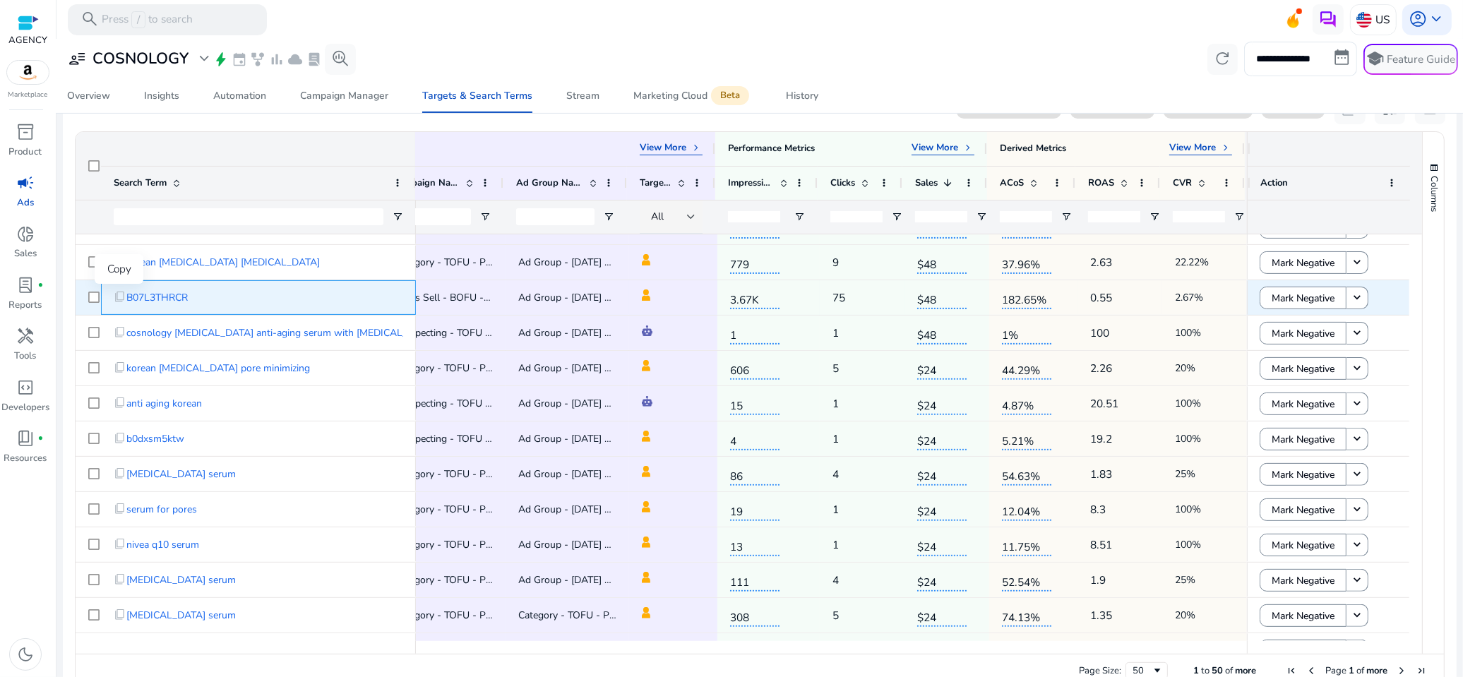
click at [124, 295] on span "content_copy" at bounding box center [120, 297] width 13 height 13
click at [114, 293] on span "content_copy" at bounding box center [120, 297] width 13 height 13
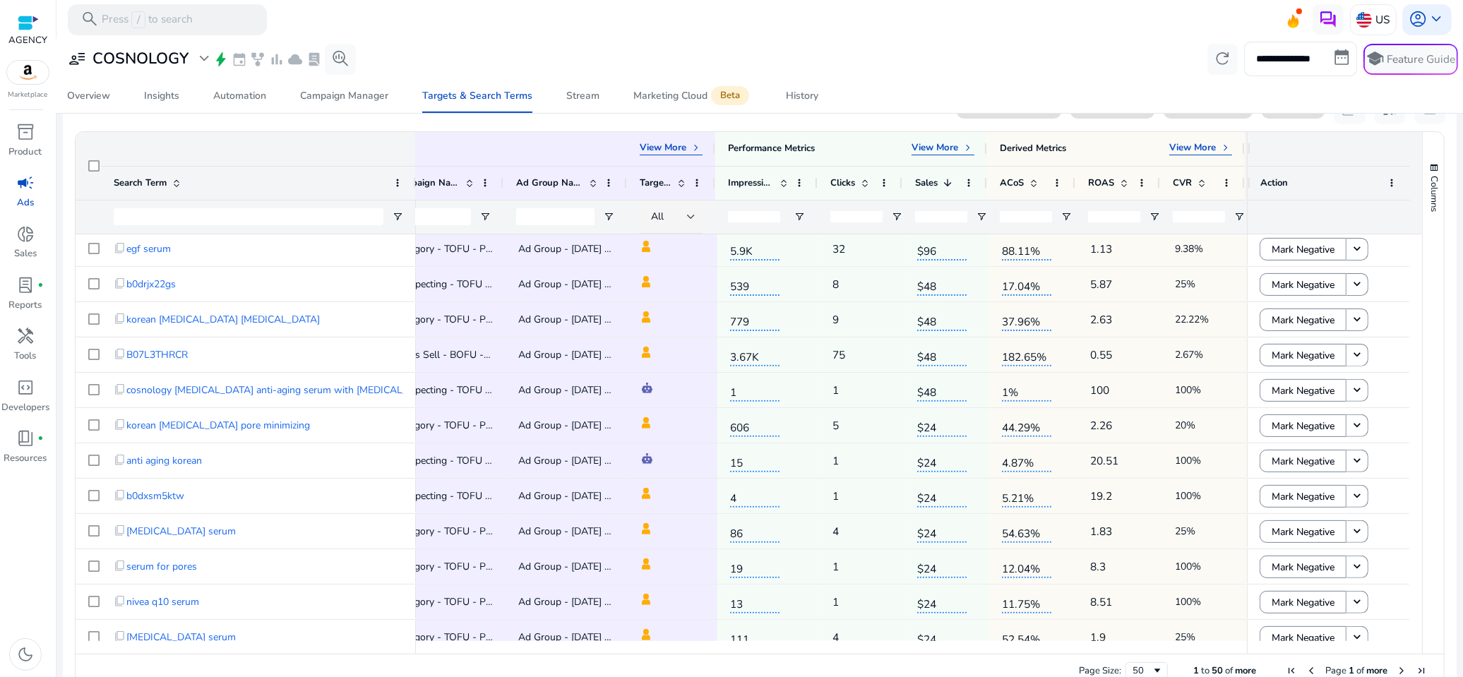
scroll to position [6, 0]
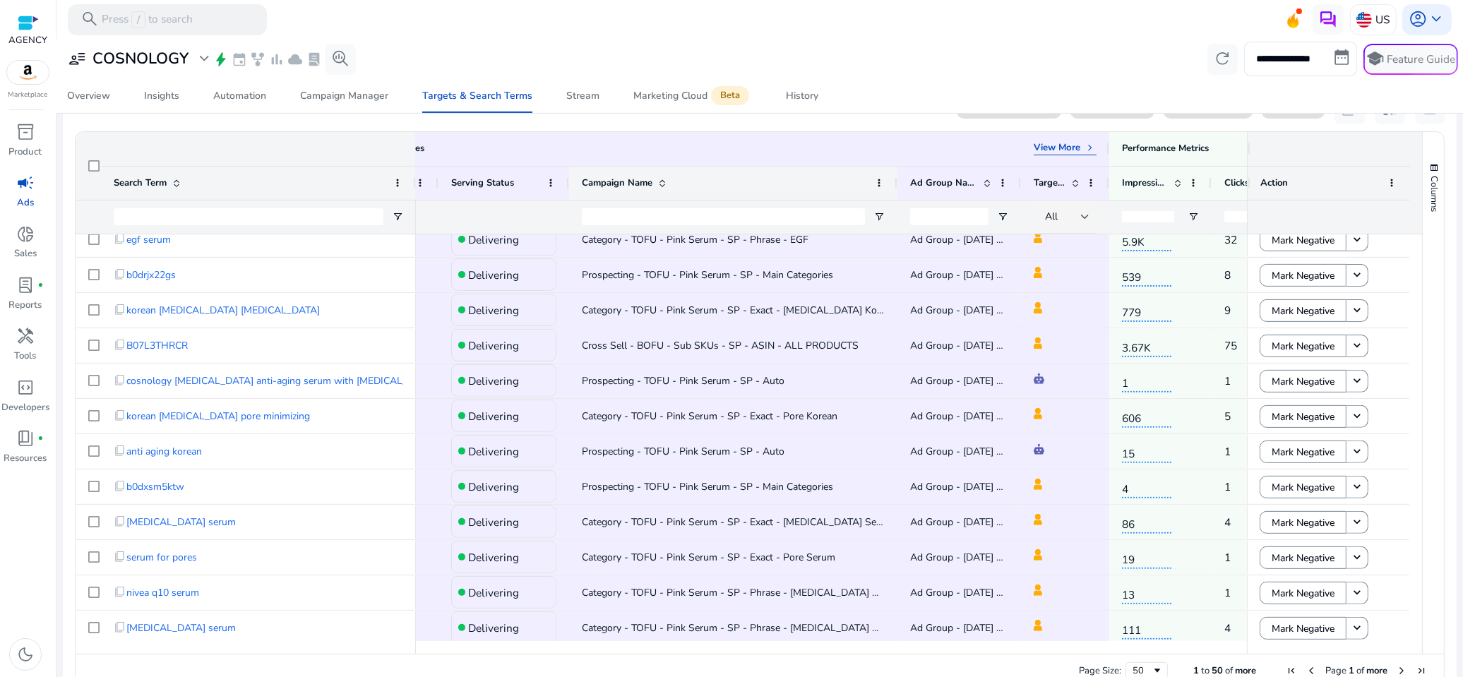
drag, startPoint x: 688, startPoint y: 181, endPoint x: 893, endPoint y: 176, distance: 204.8
click at [894, 176] on div at bounding box center [897, 183] width 6 height 33
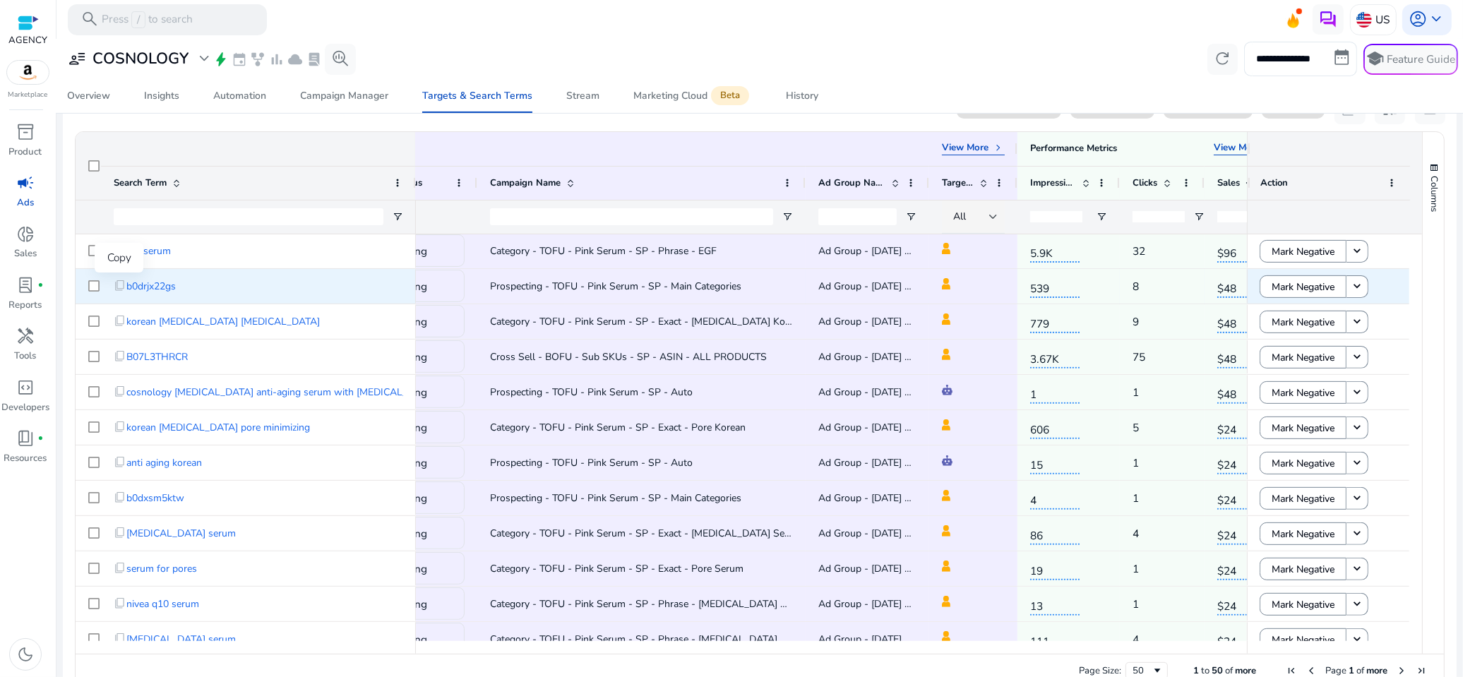
click at [119, 281] on span "content_copy" at bounding box center [120, 286] width 13 height 13
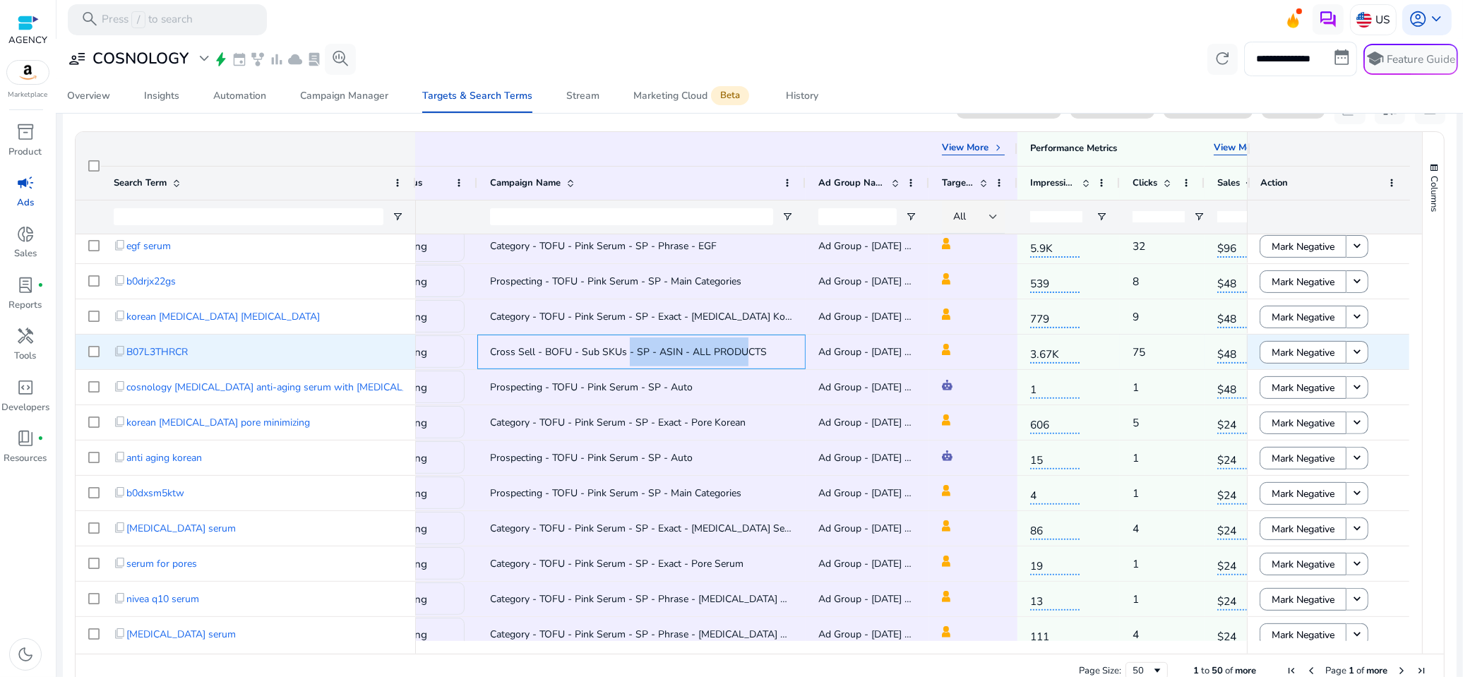
drag, startPoint x: 743, startPoint y: 351, endPoint x: 628, endPoint y: 351, distance: 115.1
click at [628, 351] on span "Cross Sell - BOFU - Sub SKUs - SP - ASIN - ALL PRODUCTS" at bounding box center [628, 351] width 277 height 13
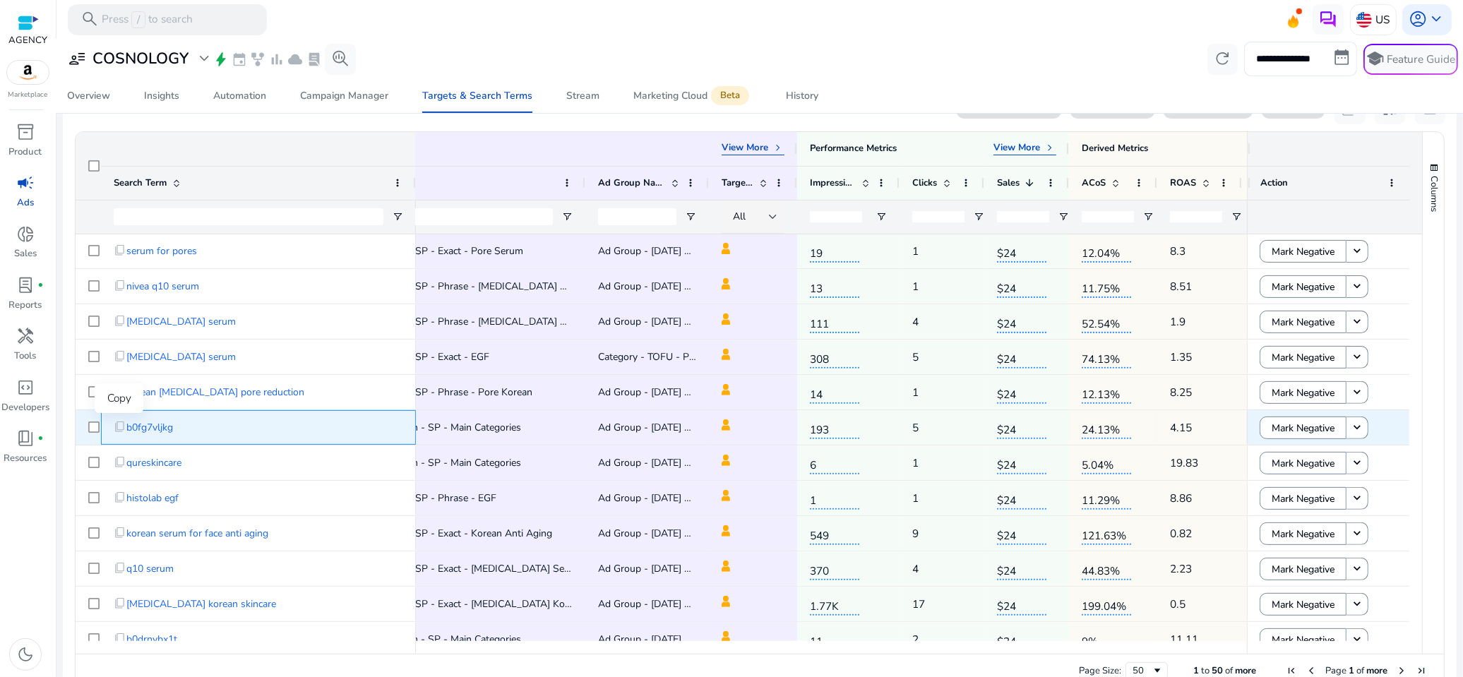
click at [120, 424] on span "content_copy" at bounding box center [120, 427] width 13 height 13
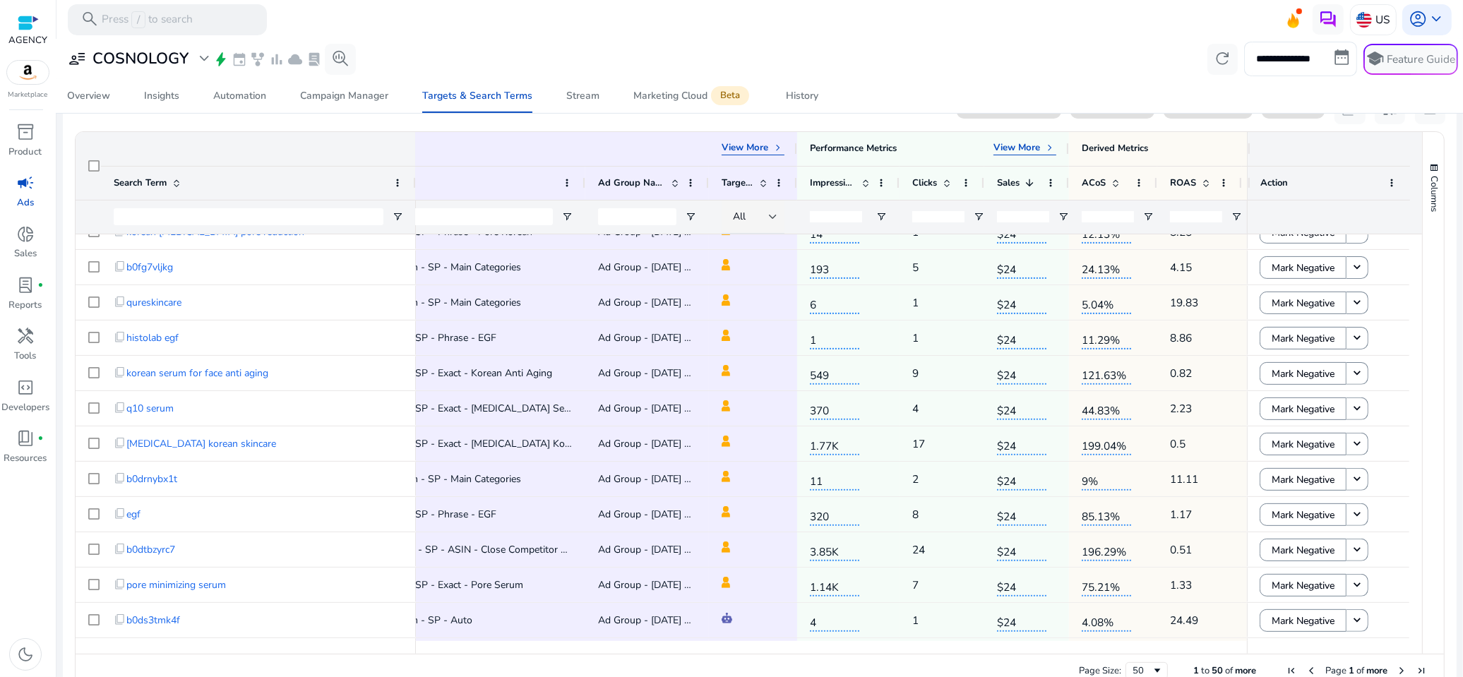
click at [118, 476] on span "content_copy" at bounding box center [120, 478] width 13 height 13
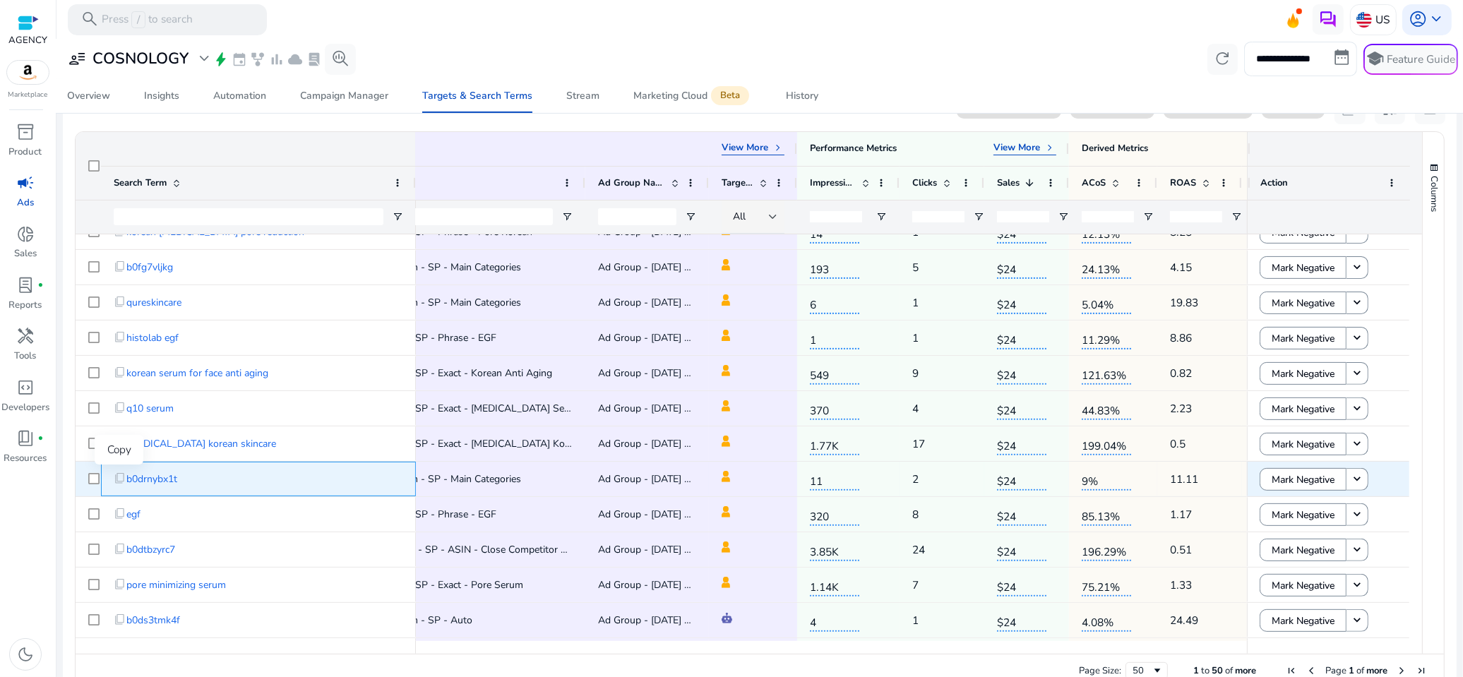
click at [120, 475] on span "content_copy" at bounding box center [120, 478] width 13 height 13
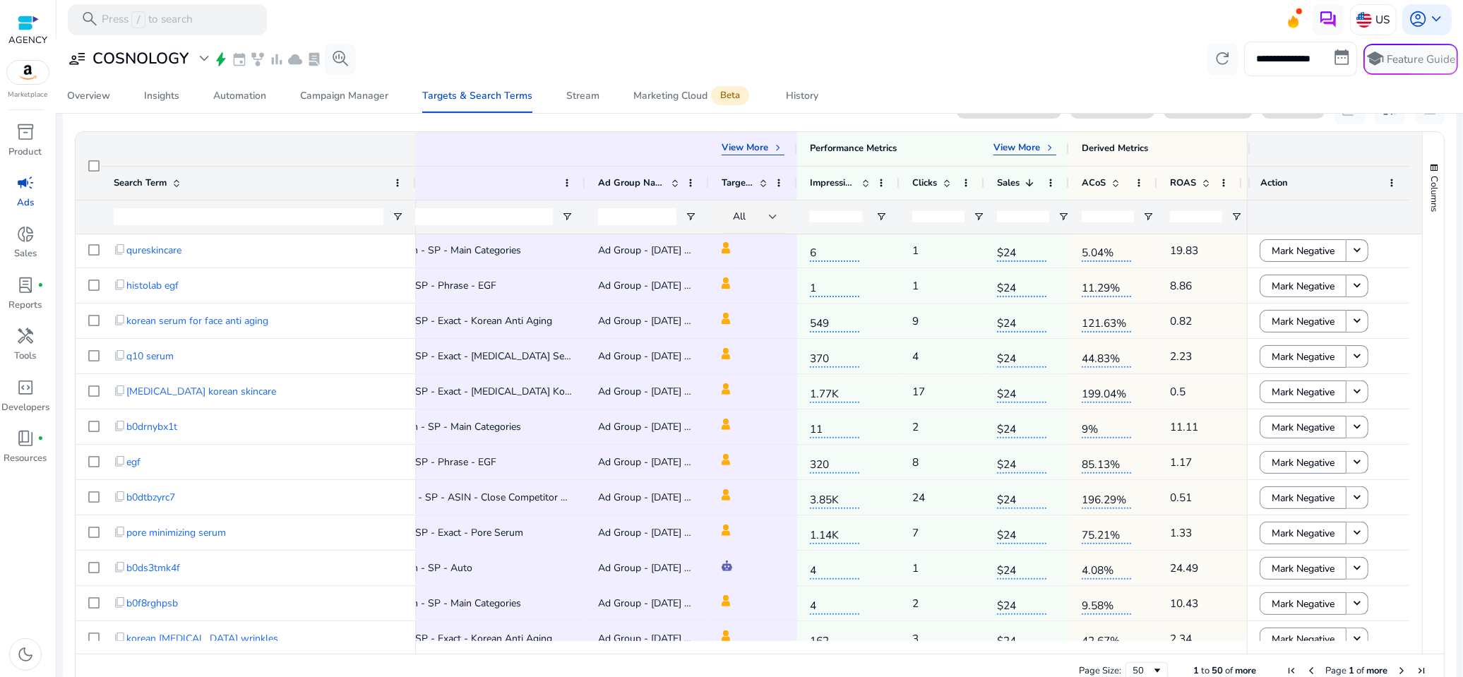
scroll to position [553, 0]
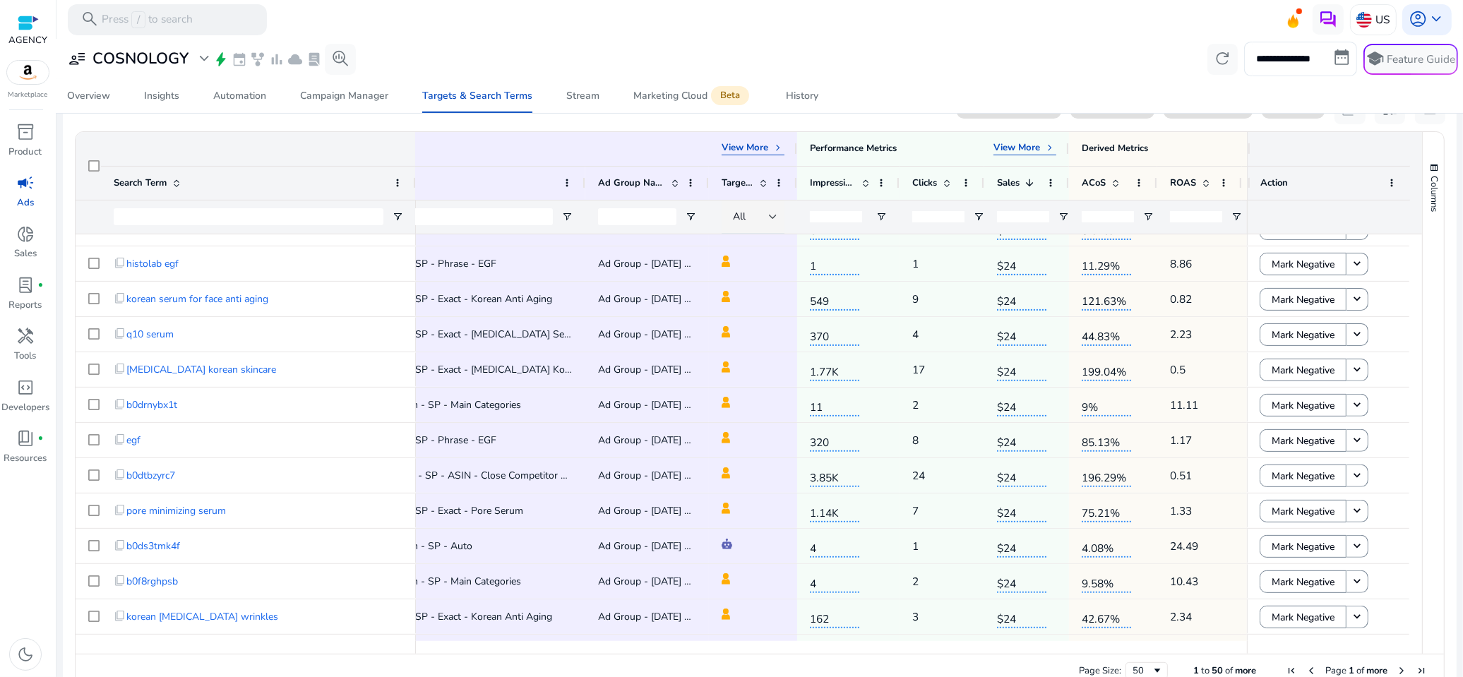
click at [123, 473] on span "content_copy" at bounding box center [120, 475] width 13 height 13
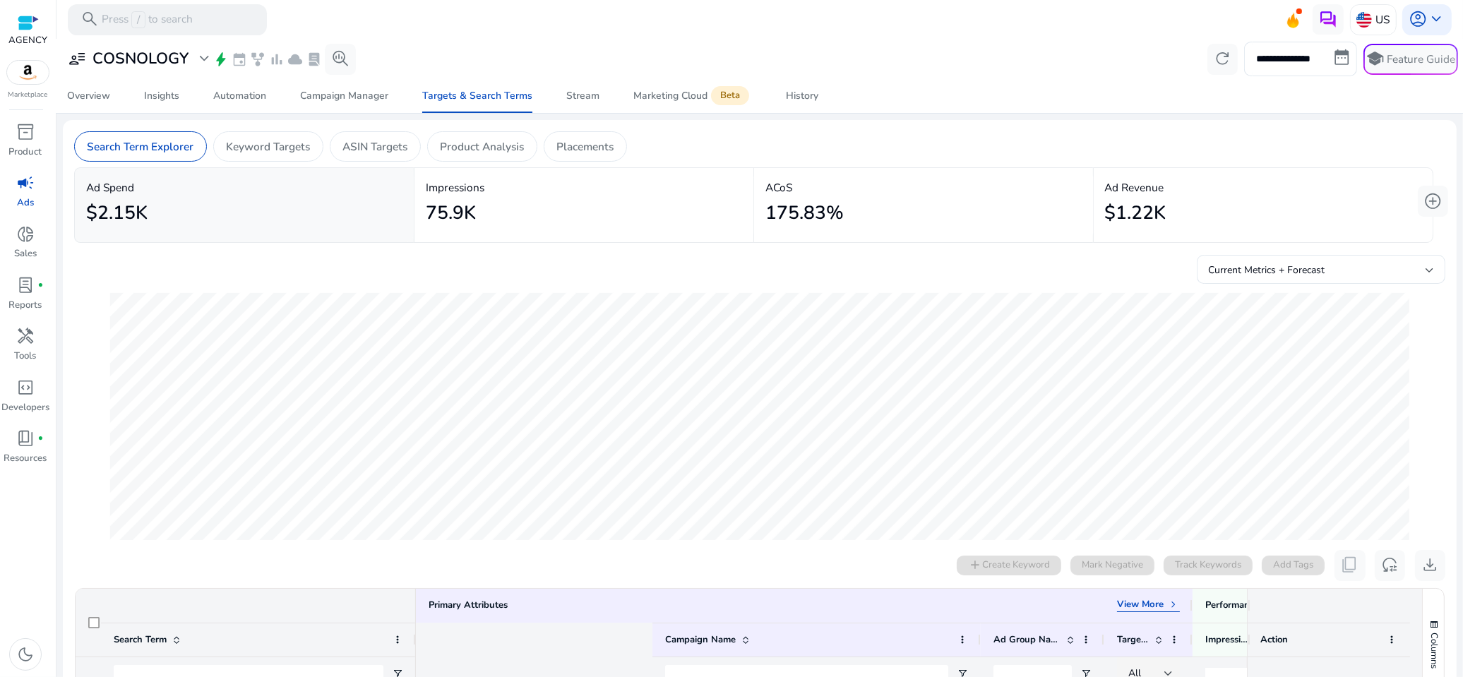
scroll to position [0, 395]
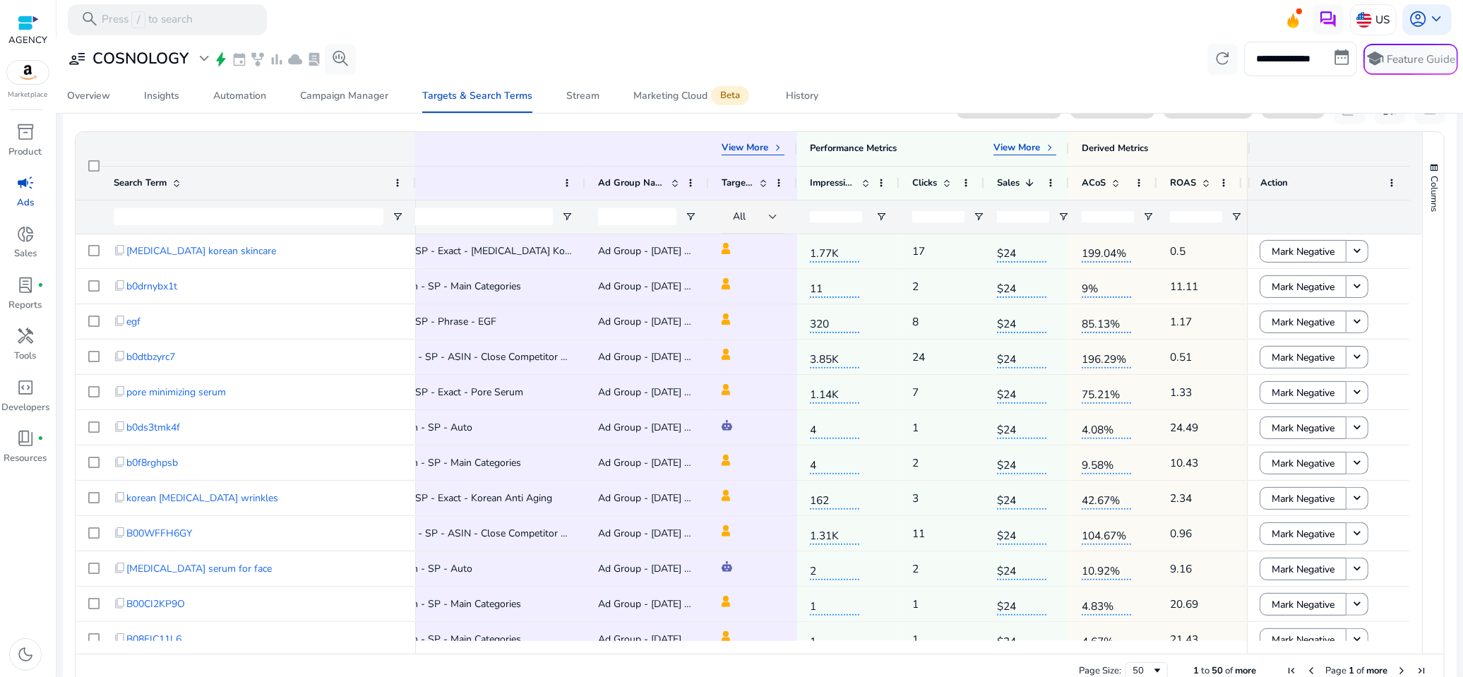
scroll to position [675, 0]
